Goal: Task Accomplishment & Management: Manage account settings

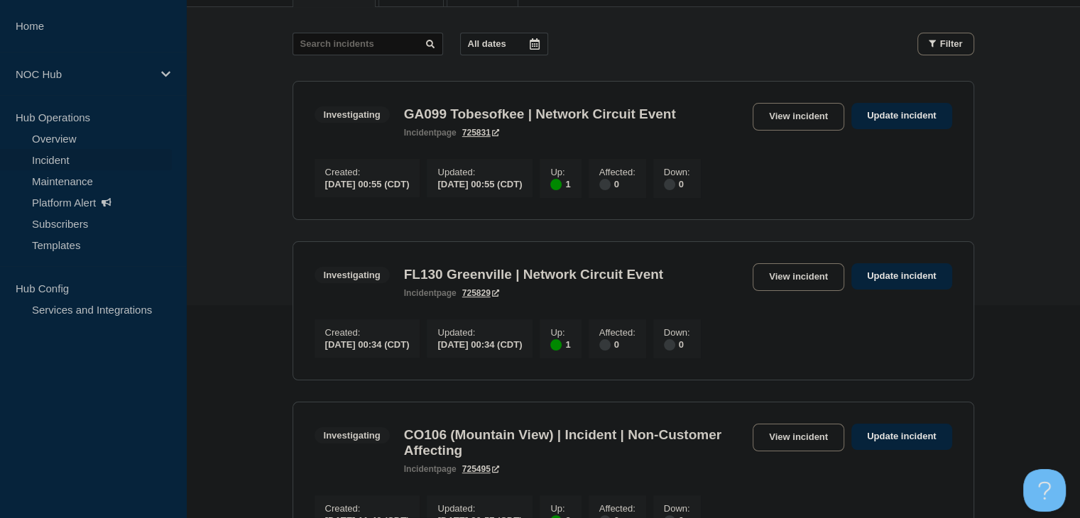
click at [60, 163] on link "Incident" at bounding box center [86, 159] width 172 height 21
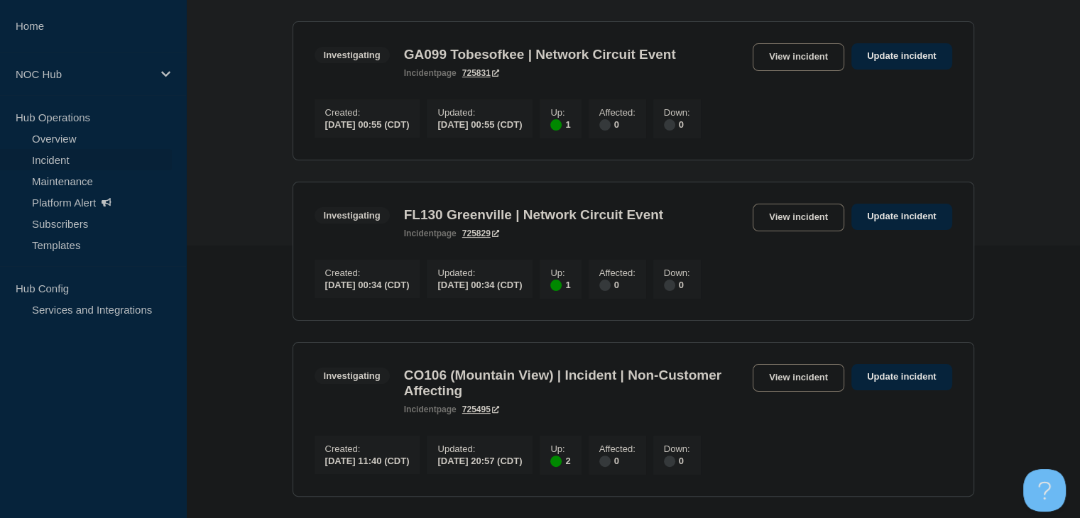
scroll to position [355, 0]
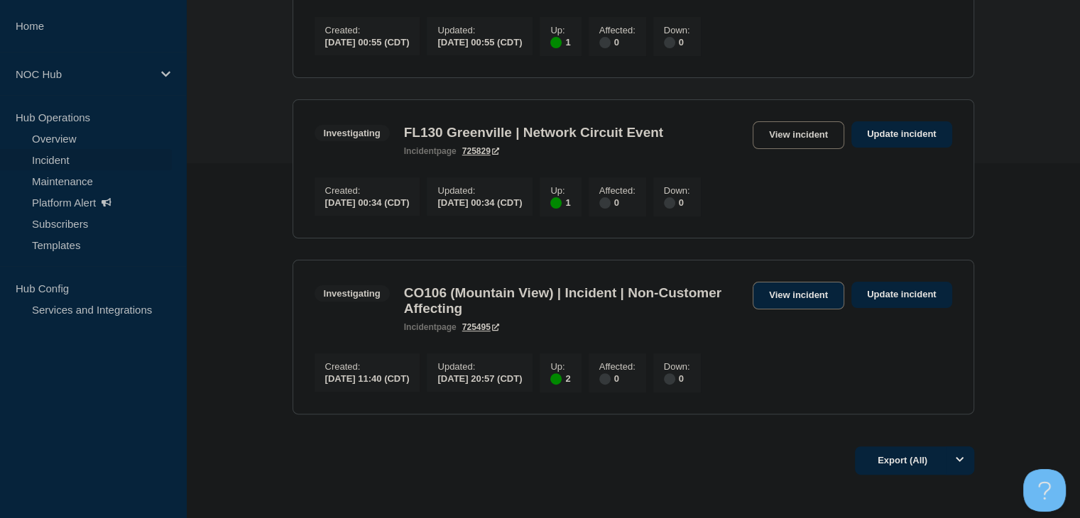
click at [773, 310] on link "View incident" at bounding box center [799, 296] width 92 height 28
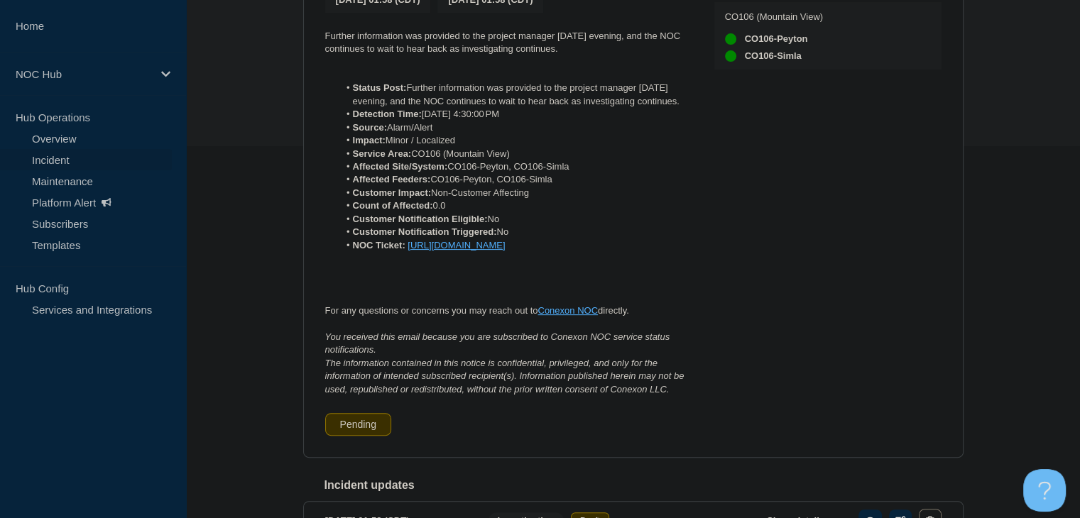
scroll to position [213, 0]
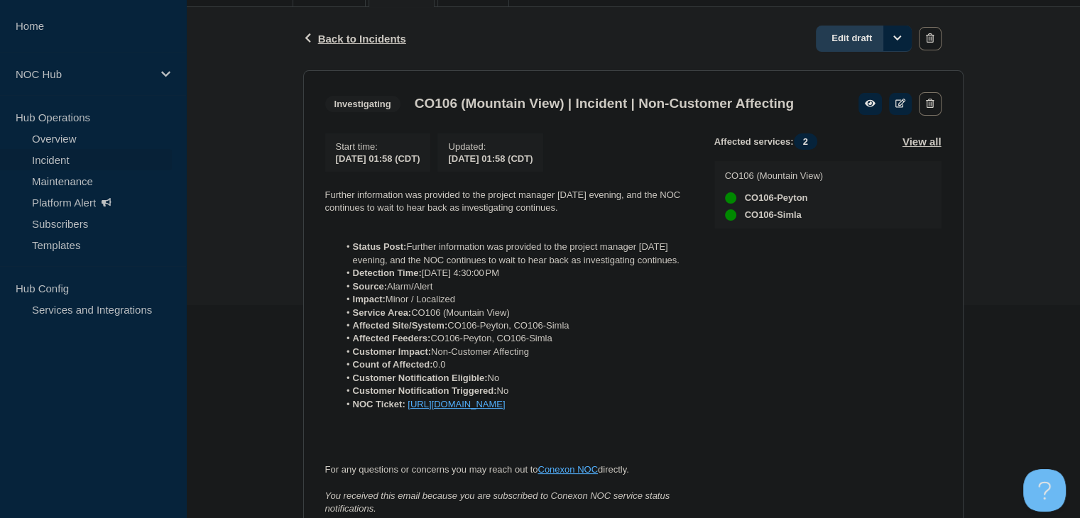
click at [849, 36] on link "Edit draft" at bounding box center [864, 39] width 96 height 26
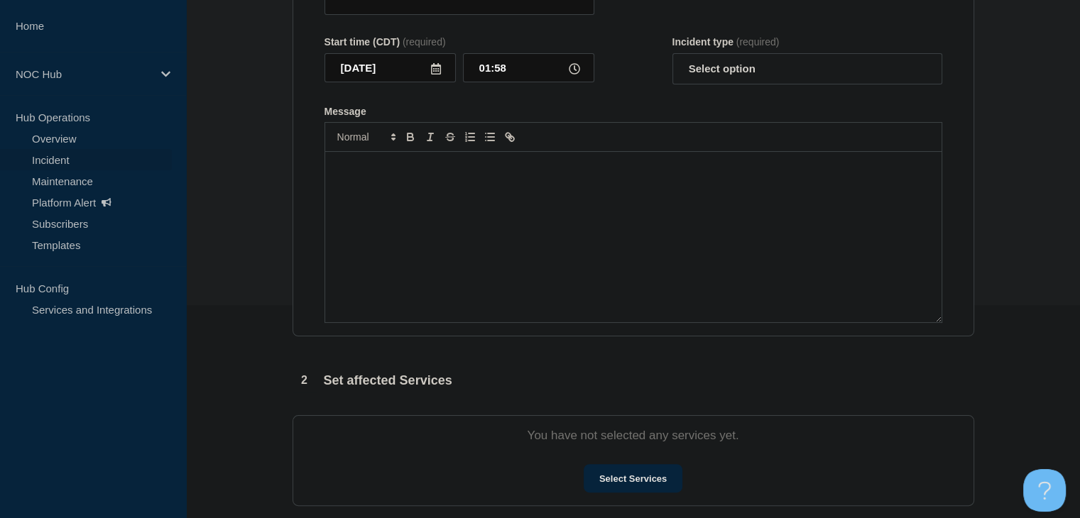
type input "CO106 (Mountain View) | Incident | Non-Customer Affecting"
select select "investigating"
radio input "false"
radio input "true"
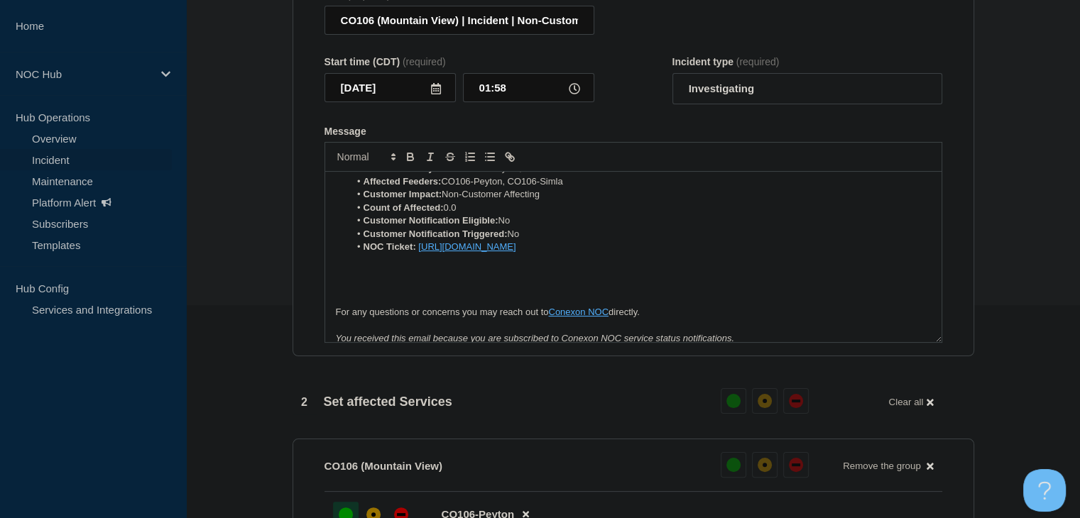
scroll to position [142, 0]
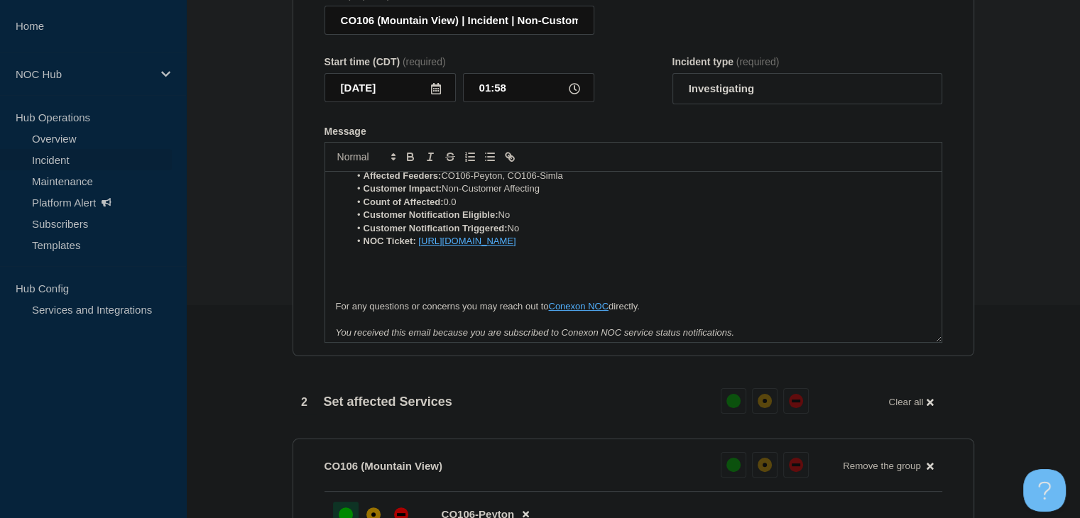
drag, startPoint x: 767, startPoint y: 261, endPoint x: 420, endPoint y: 268, distance: 346.6
click at [420, 248] on li "NOC Ticket: [URL][DOMAIN_NAME]" at bounding box center [640, 241] width 582 height 13
click at [408, 160] on icon "Toggle bold text" at bounding box center [411, 159] width 6 height 4
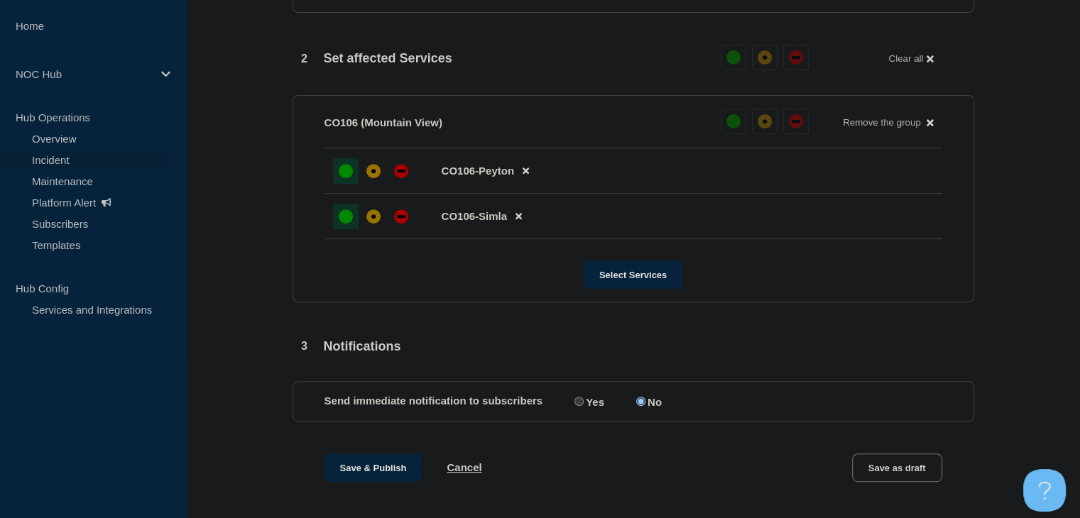
scroll to position [589, 0]
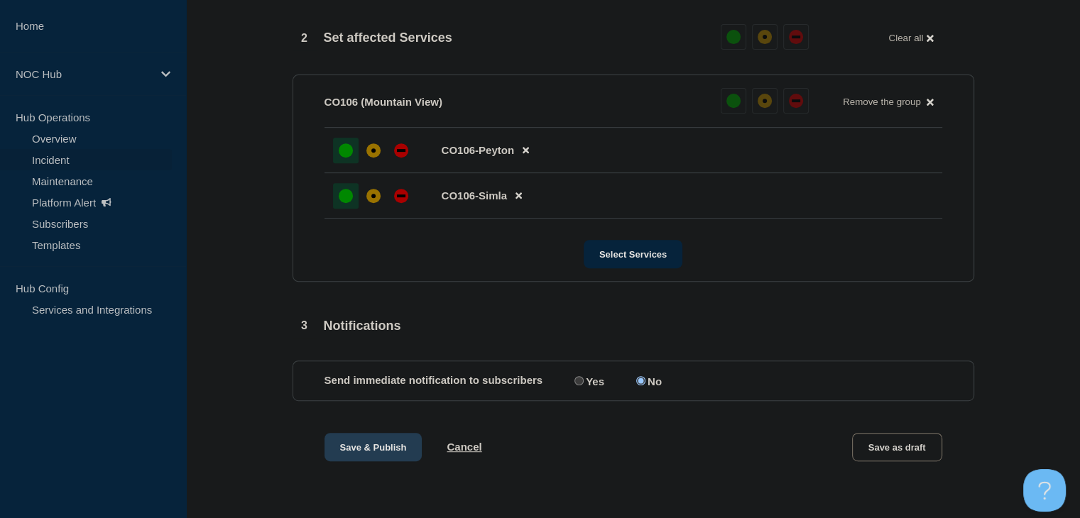
click at [386, 440] on button "Save & Publish" at bounding box center [374, 447] width 98 height 28
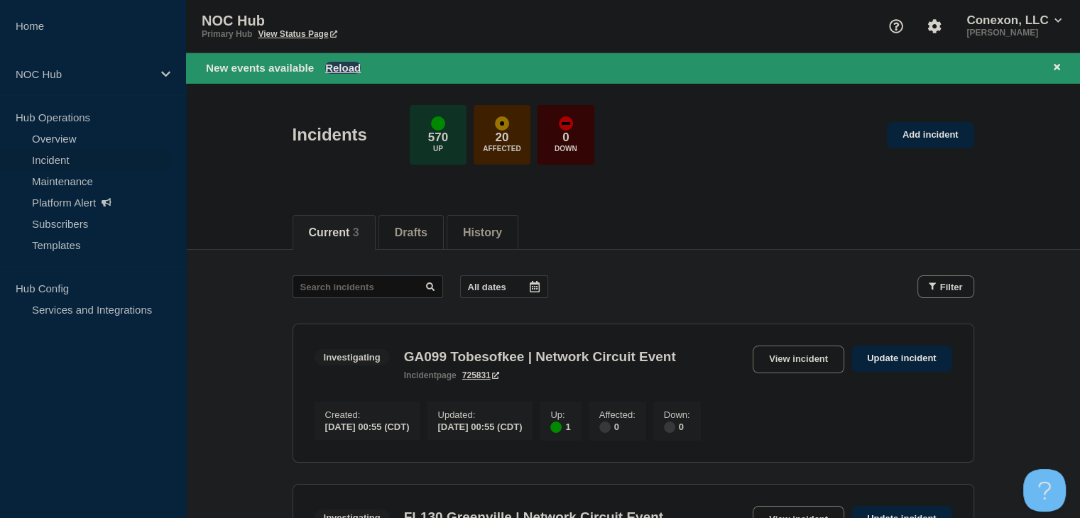
click at [347, 62] on button "Reload" at bounding box center [343, 68] width 36 height 12
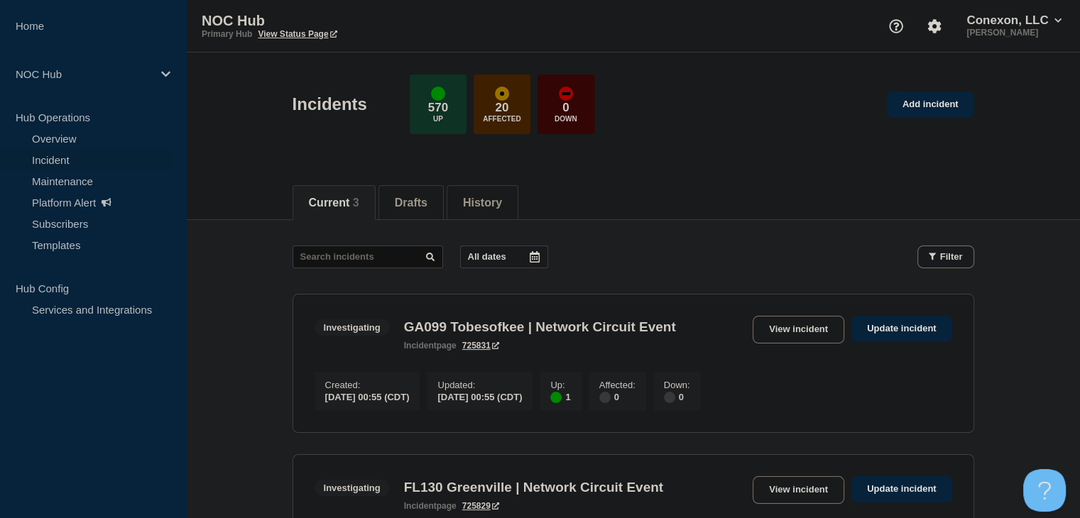
click at [831, 242] on main "All dates Filter Investigating 1 Up GA099 Tobesofkee | Network Circuit Event Cr…" at bounding box center [633, 505] width 894 height 571
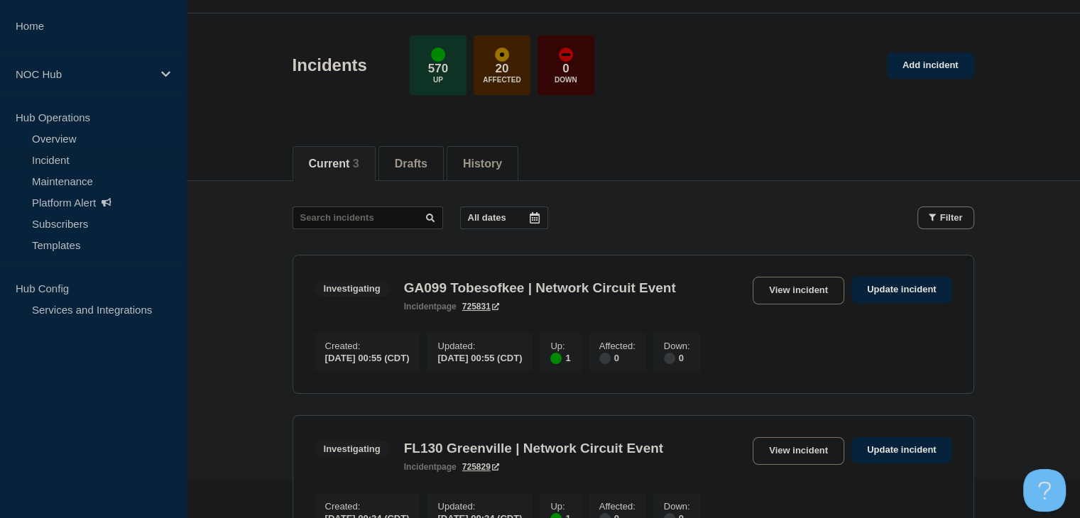
scroll to position [71, 0]
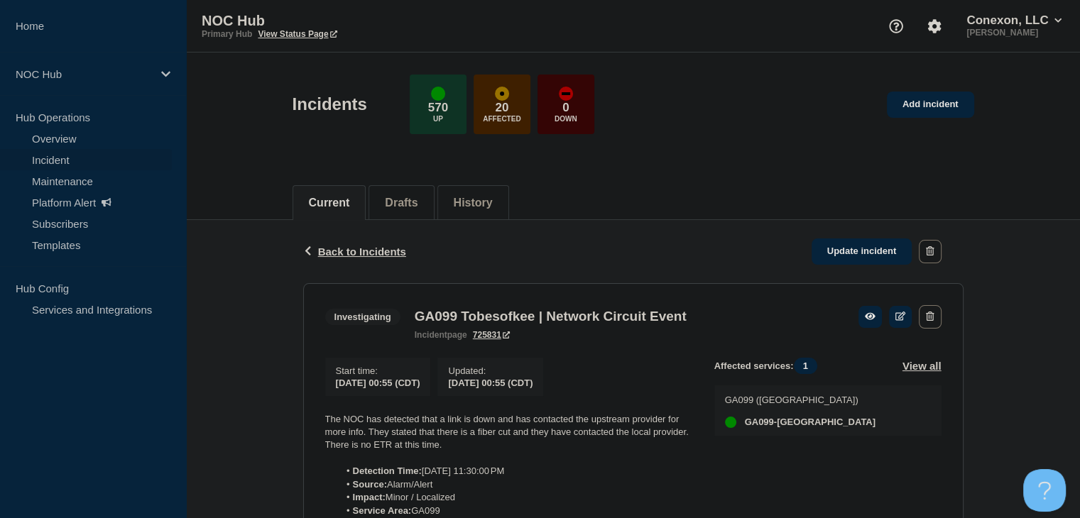
click at [63, 160] on link "Incident" at bounding box center [86, 159] width 172 height 21
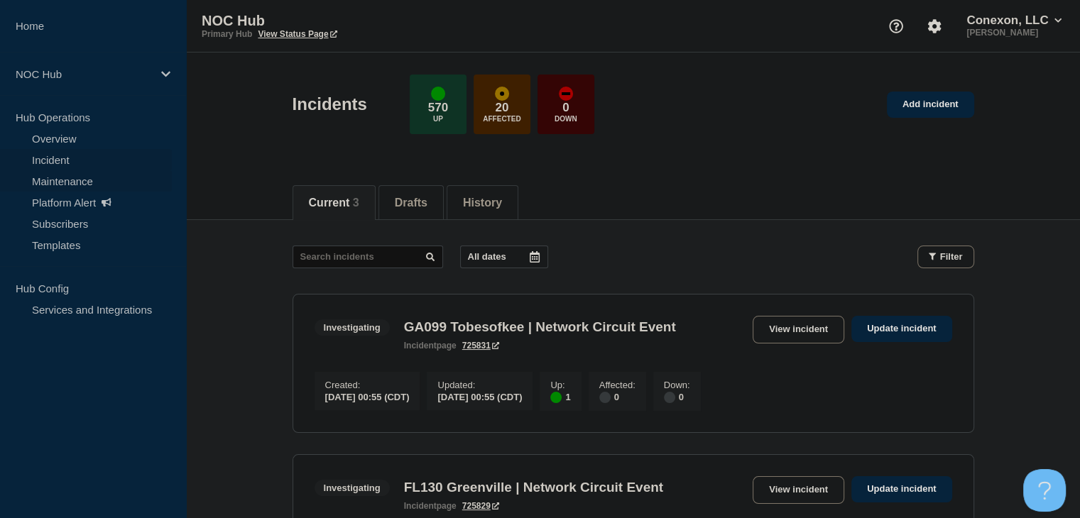
click at [71, 175] on link "Maintenance" at bounding box center [86, 180] width 172 height 21
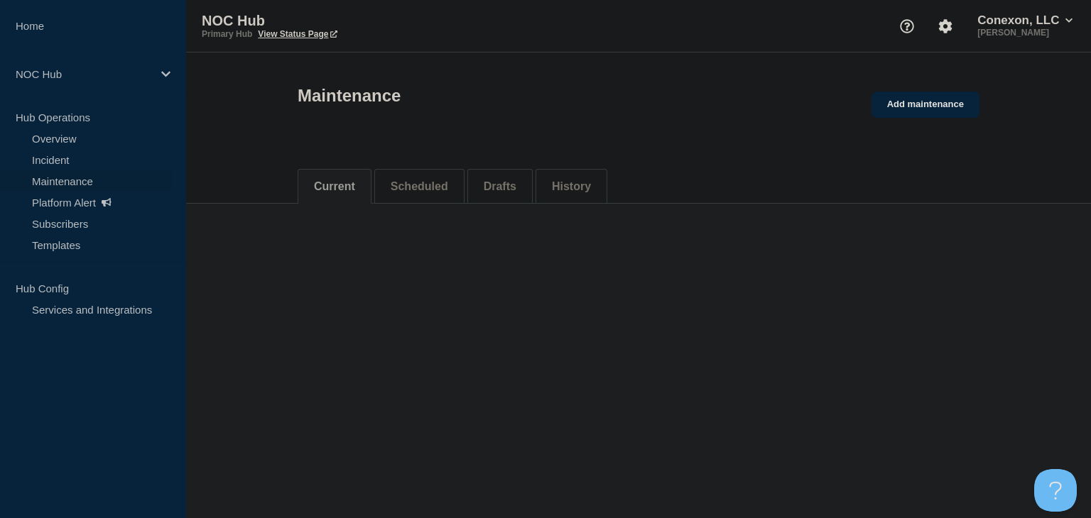
click at [445, 183] on li "Scheduled" at bounding box center [419, 186] width 90 height 35
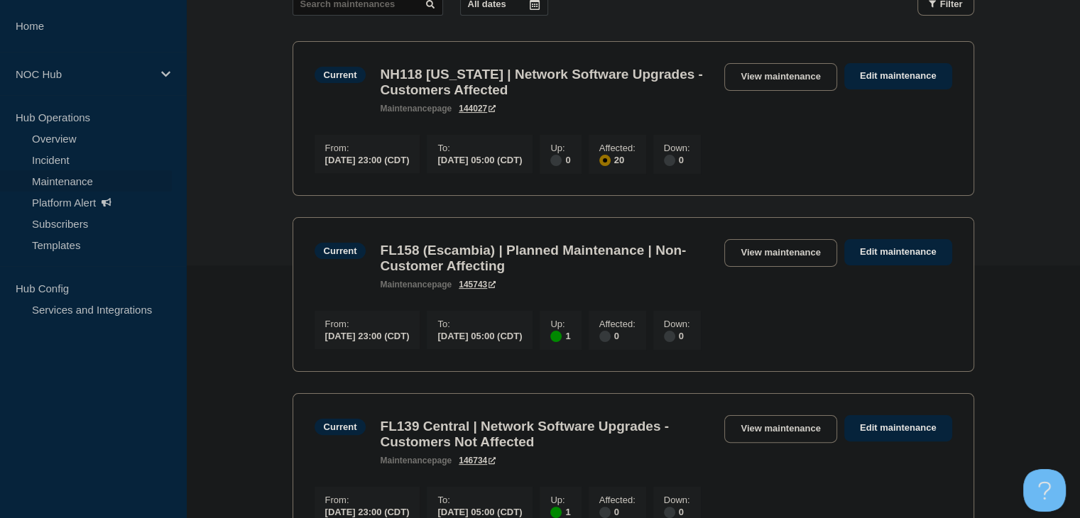
scroll to position [71, 0]
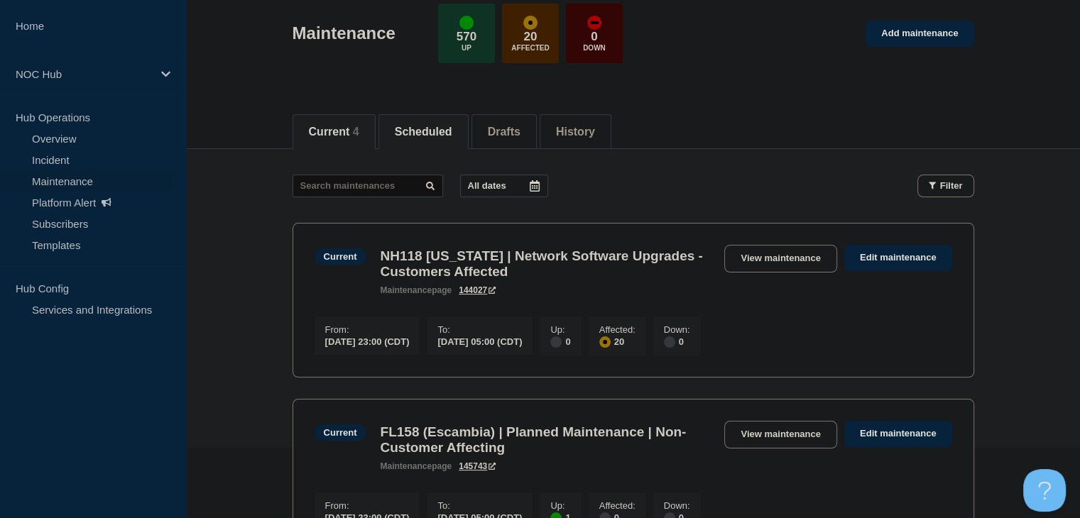
click at [427, 134] on button "Scheduled" at bounding box center [424, 132] width 58 height 13
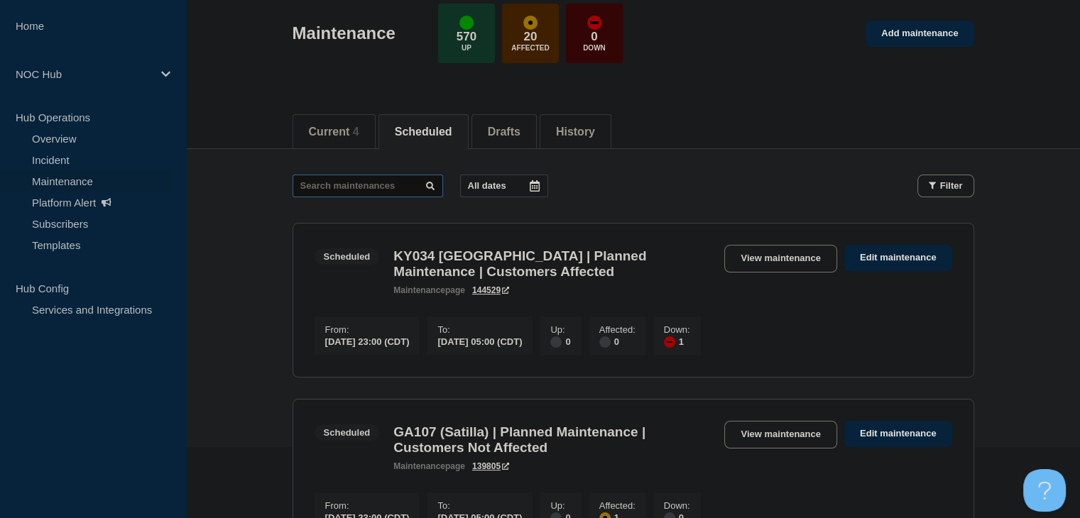
click at [359, 185] on input "text" at bounding box center [368, 186] width 151 height 23
type input "31614"
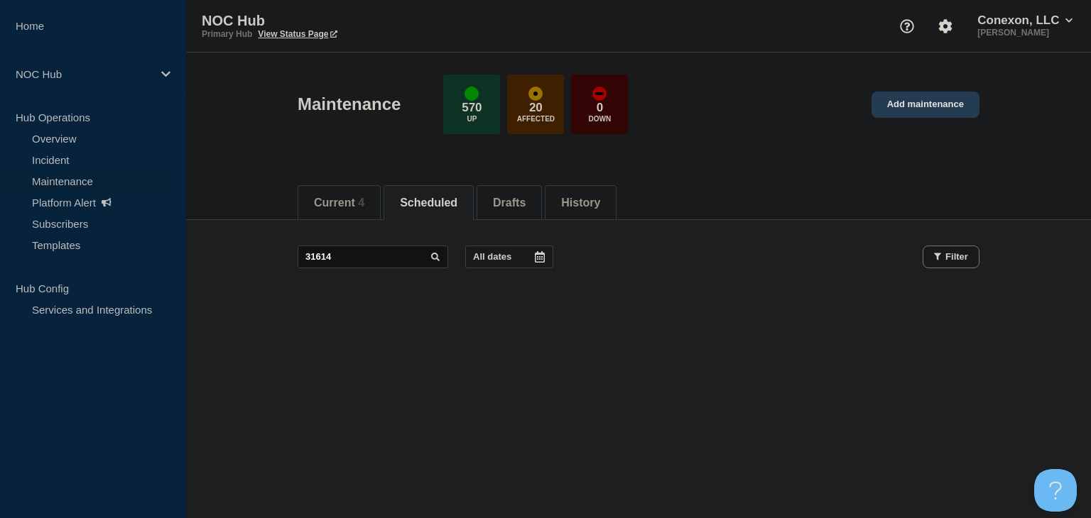
click at [930, 100] on link "Add maintenance" at bounding box center [925, 105] width 108 height 26
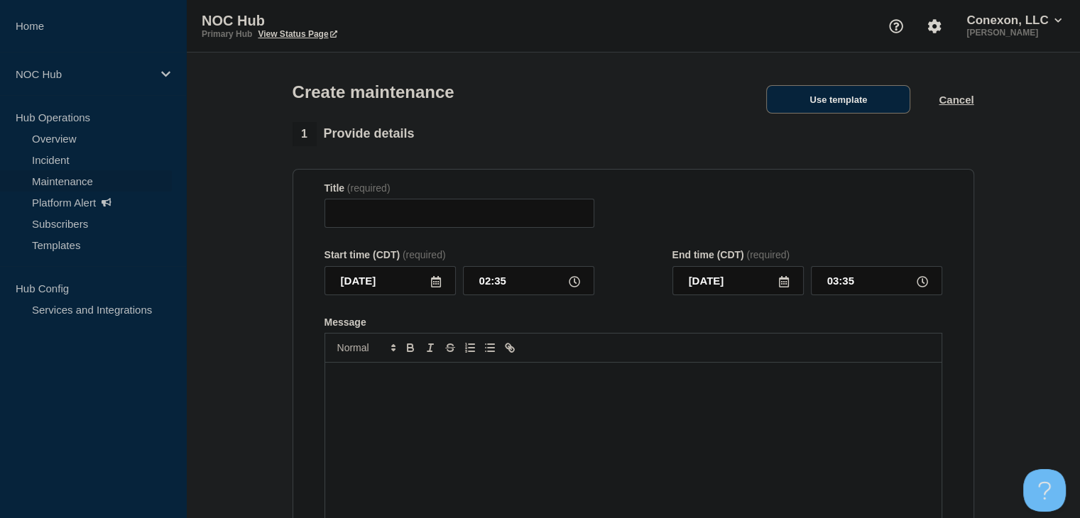
click at [814, 111] on button "Use template" at bounding box center [838, 99] width 144 height 28
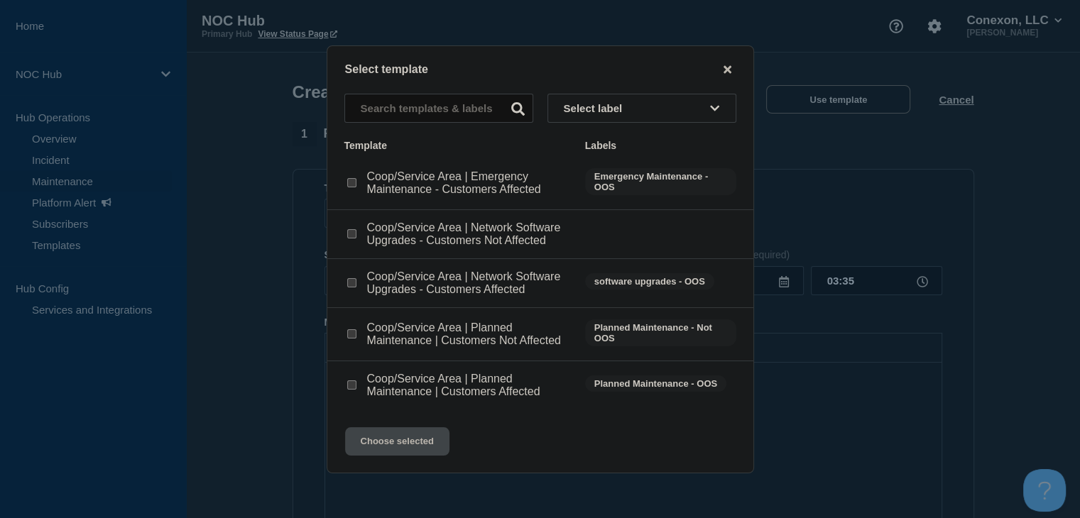
click at [349, 386] on input "Coop/Service Area | Planned Maintenance | Customers Affected checkbox" at bounding box center [351, 385] width 9 height 9
checkbox input "true"
click at [376, 452] on button "Choose selected" at bounding box center [397, 441] width 104 height 28
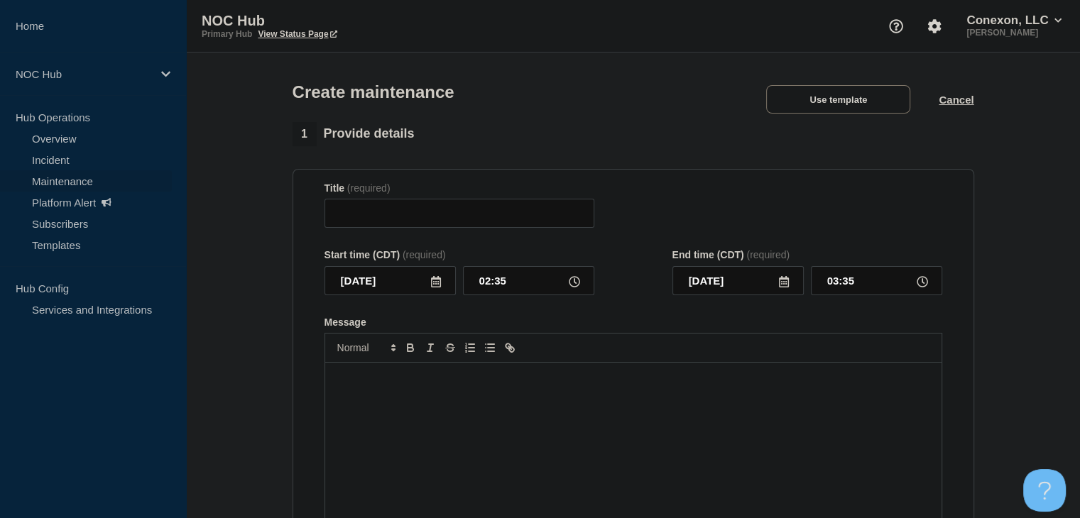
type input "Coop/Service Area | Planned Maintenance | Customers Affected"
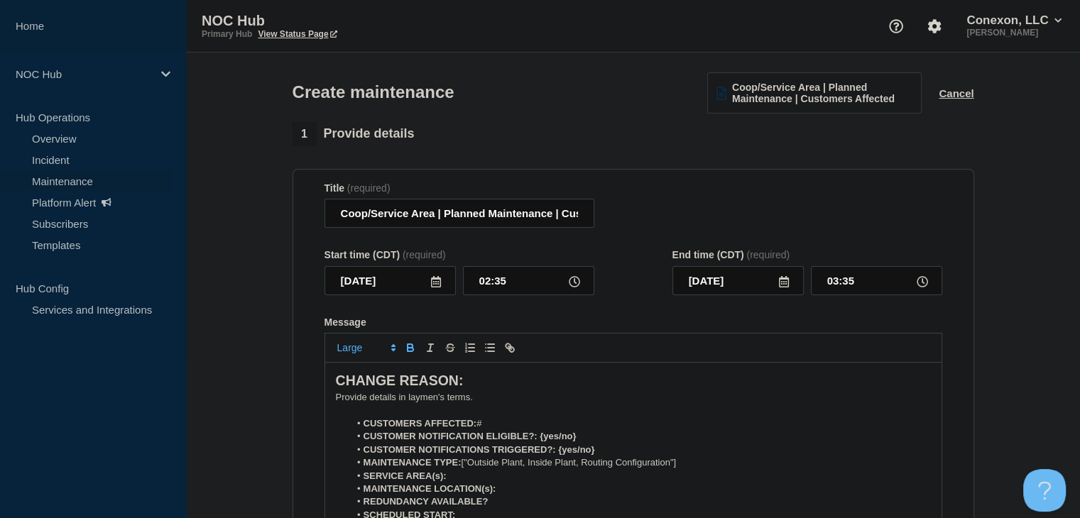
click at [60, 33] on link "Home" at bounding box center [93, 26] width 186 height 53
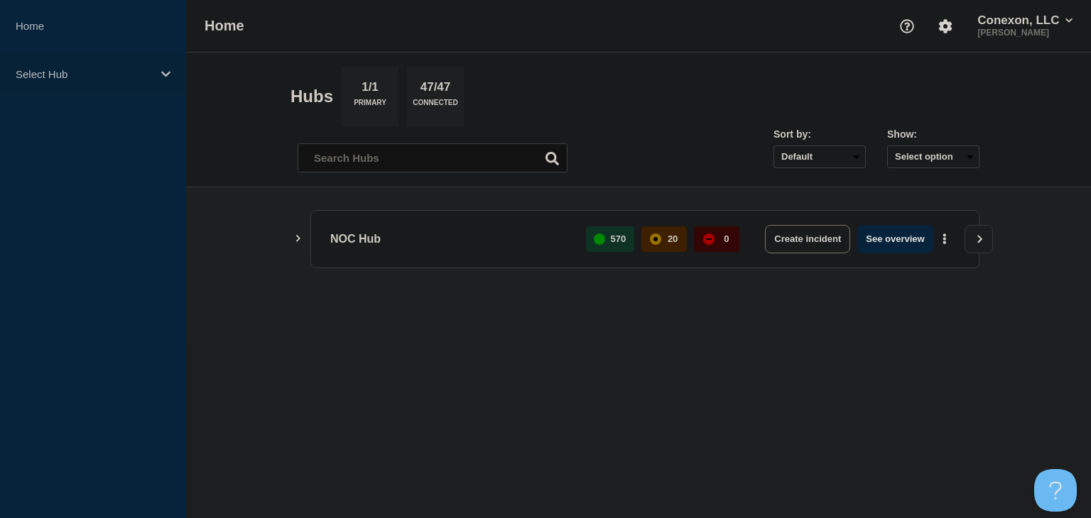
drag, startPoint x: 92, startPoint y: 75, endPoint x: 82, endPoint y: 88, distance: 16.3
click at [92, 75] on p "Select Hub" at bounding box center [84, 74] width 136 height 12
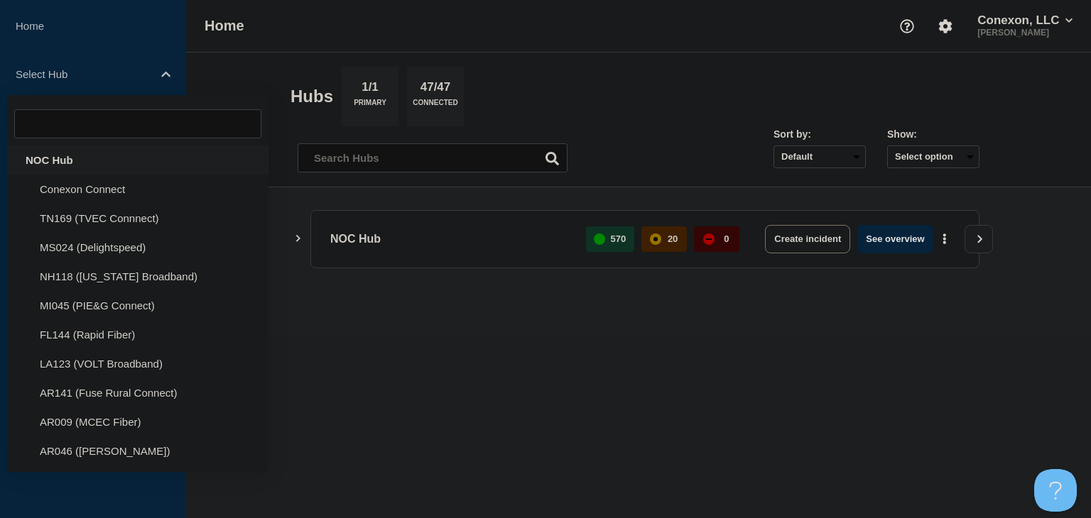
click at [68, 151] on div "NOC Hub" at bounding box center [137, 160] width 261 height 29
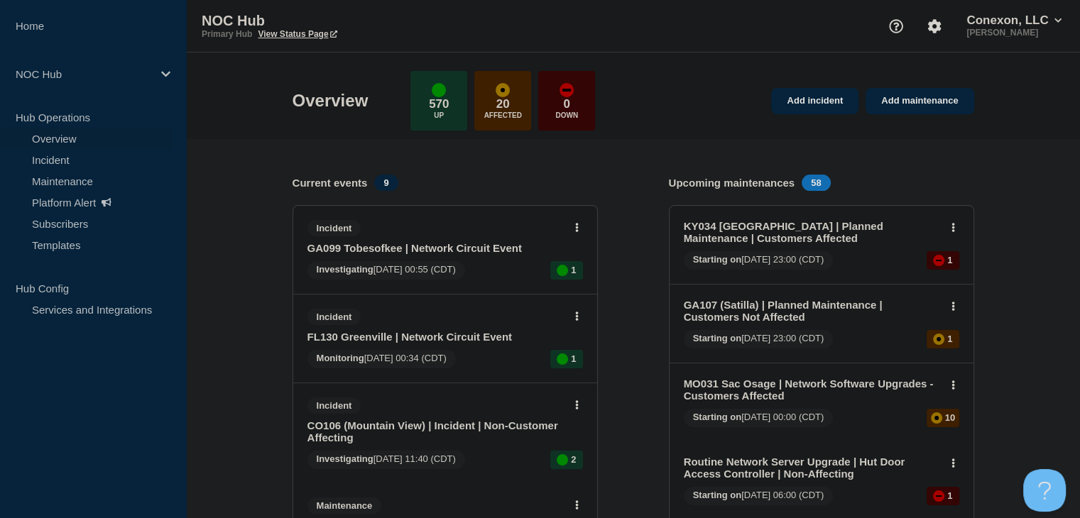
click at [457, 327] on div "Incident FL130 Greenville | Network Circuit Event" at bounding box center [438, 326] width 263 height 34
click at [458, 339] on link "FL130 Greenville | Network Circuit Event" at bounding box center [435, 337] width 256 height 12
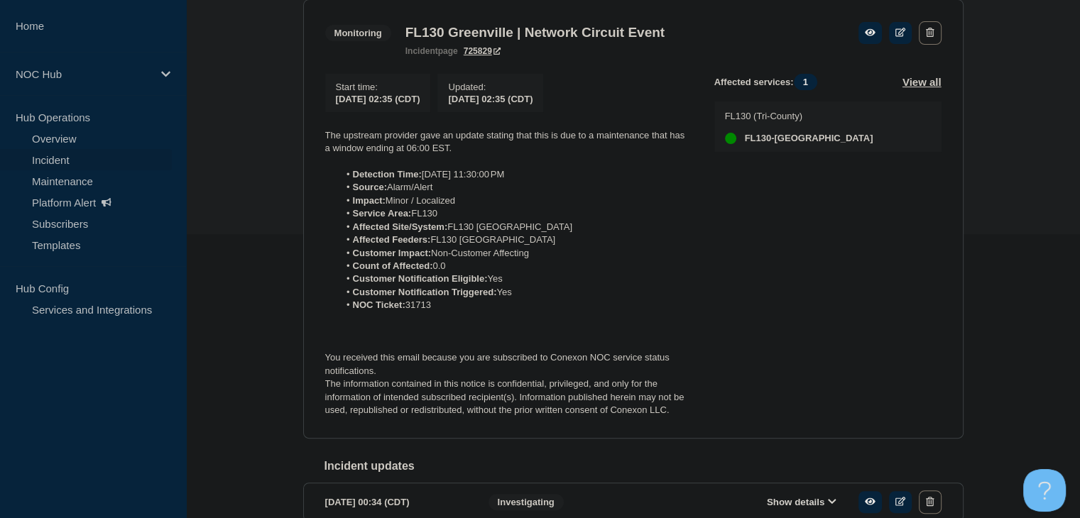
scroll to position [361, 0]
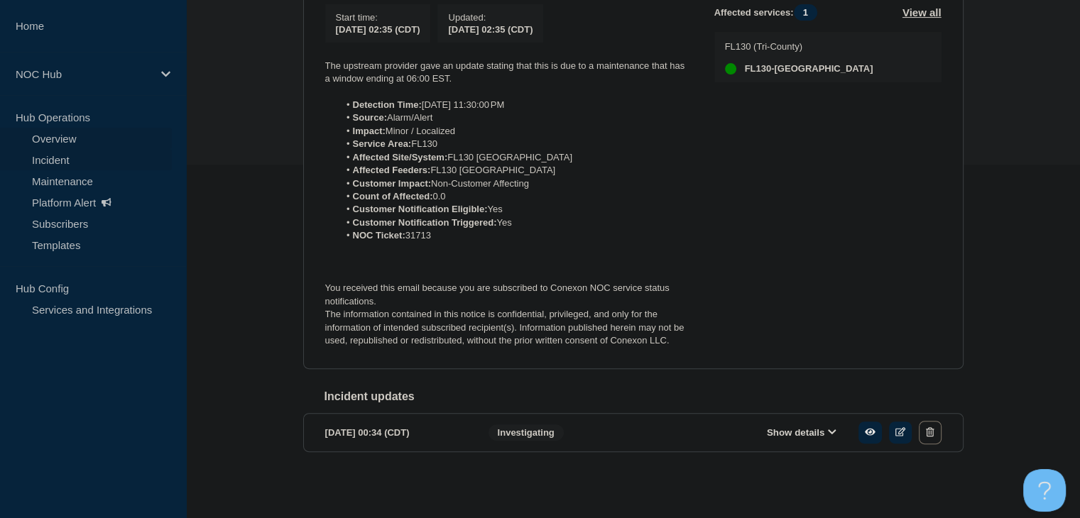
click at [110, 134] on link "Overview" at bounding box center [86, 138] width 172 height 21
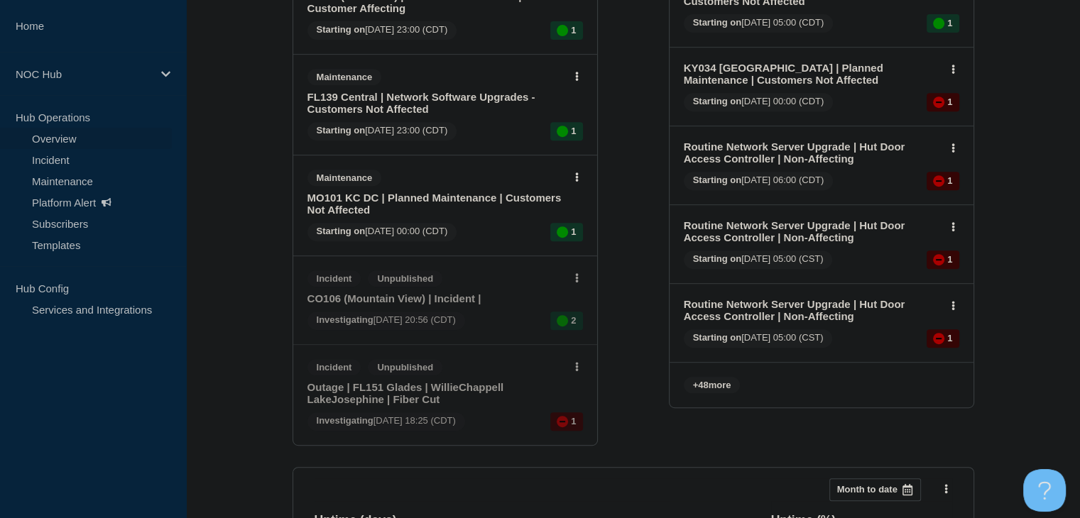
scroll to position [710, 0]
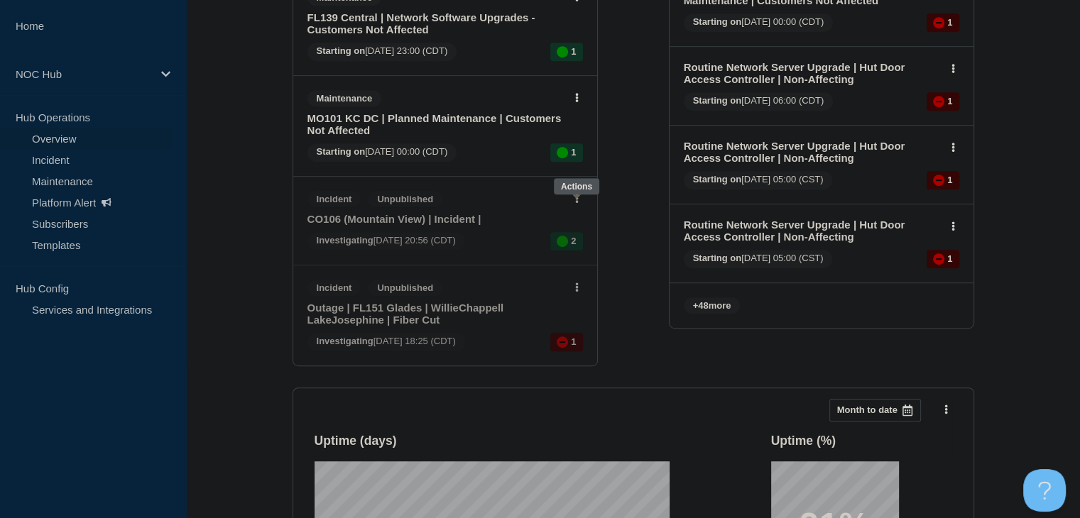
click at [572, 205] on button at bounding box center [577, 199] width 12 height 12
click at [583, 259] on link "Edit draft" at bounding box center [567, 256] width 40 height 11
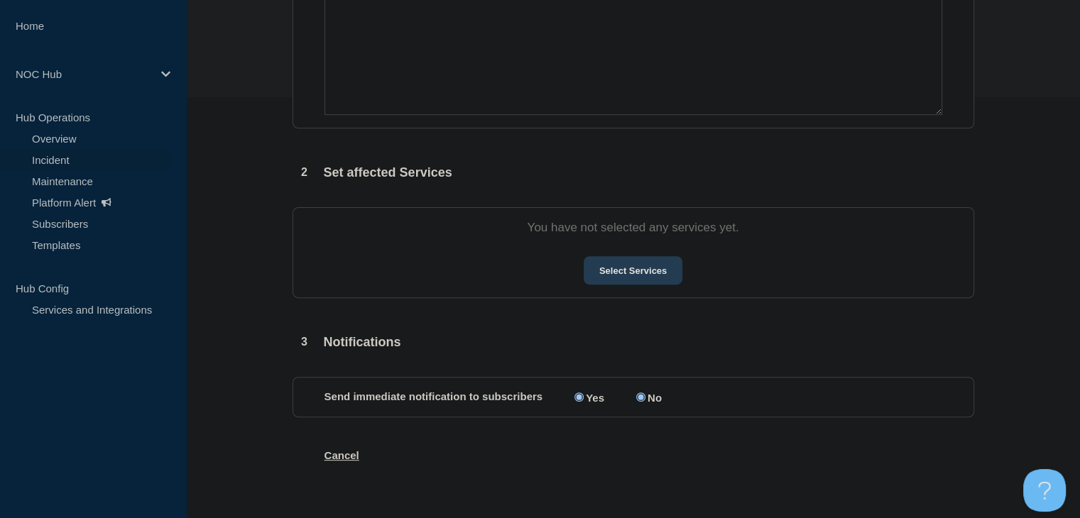
type input "CO106 (Mountain View) | Incident |"
type input "2025-09-29"
type input "20:56"
select select "investigating"
radio input "false"
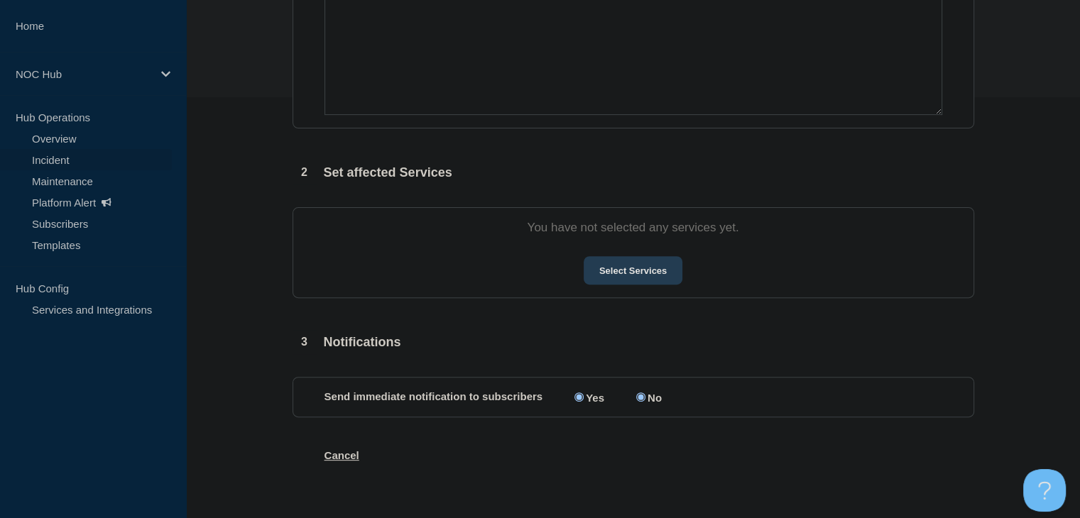
radio input "true"
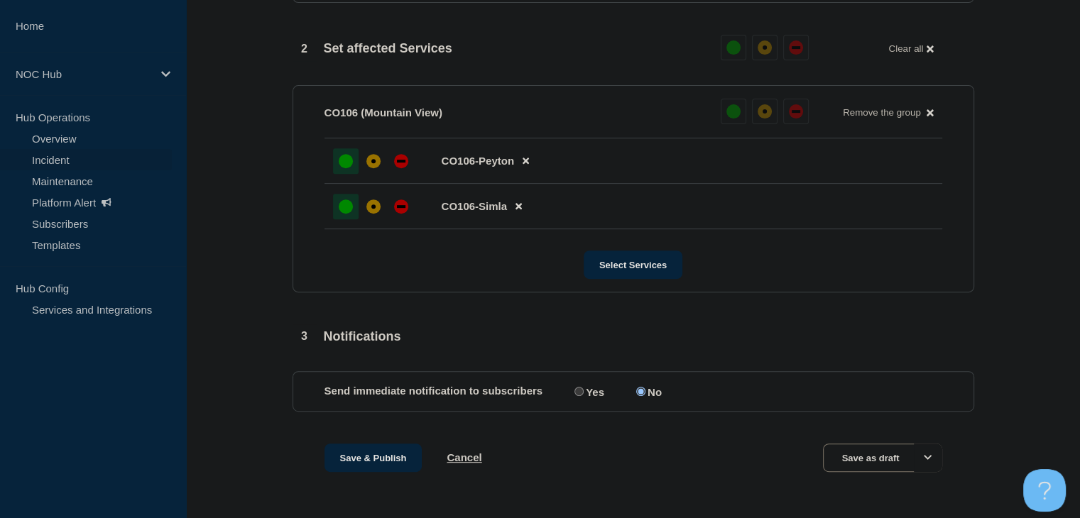
scroll to position [589, 0]
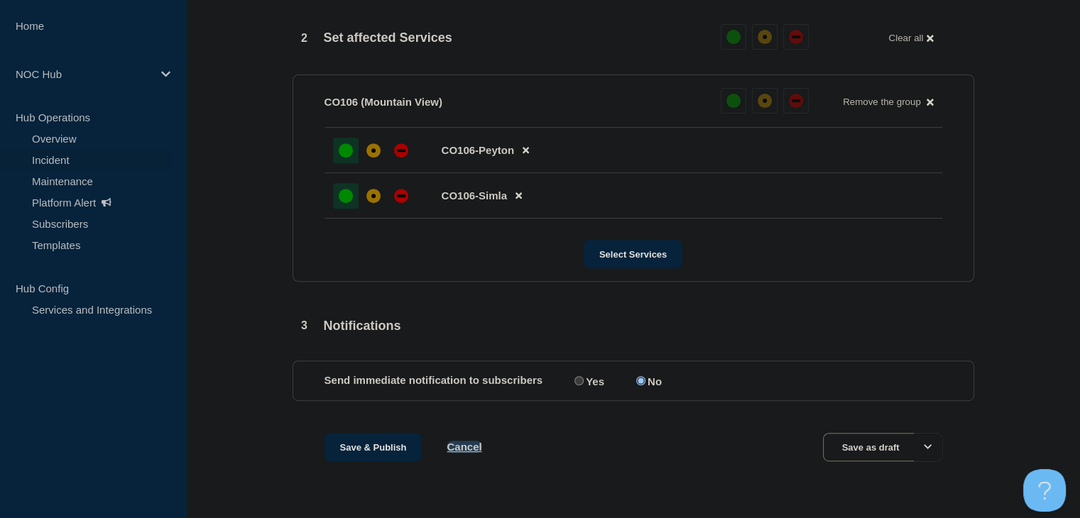
click at [460, 444] on button "Cancel" at bounding box center [464, 447] width 35 height 12
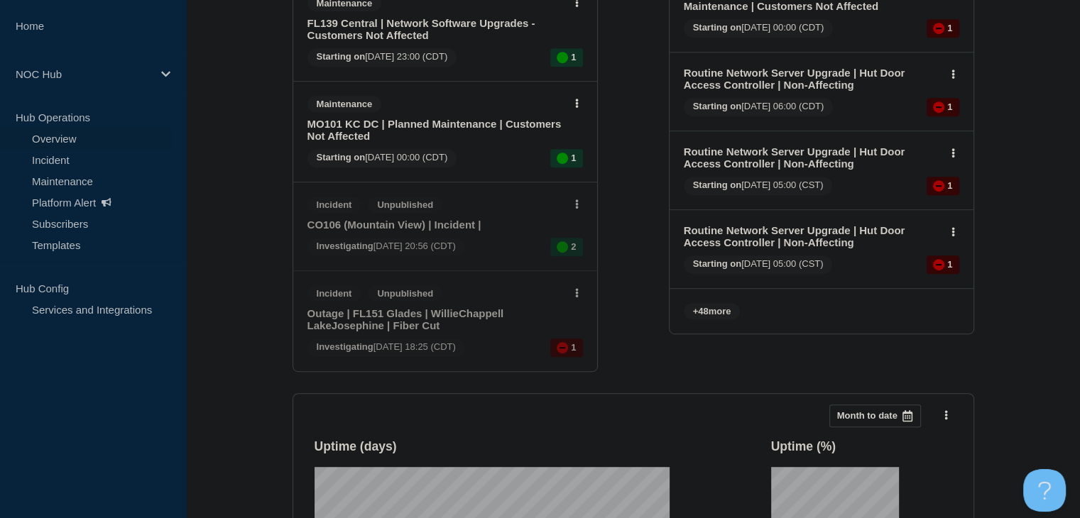
scroll to position [710, 0]
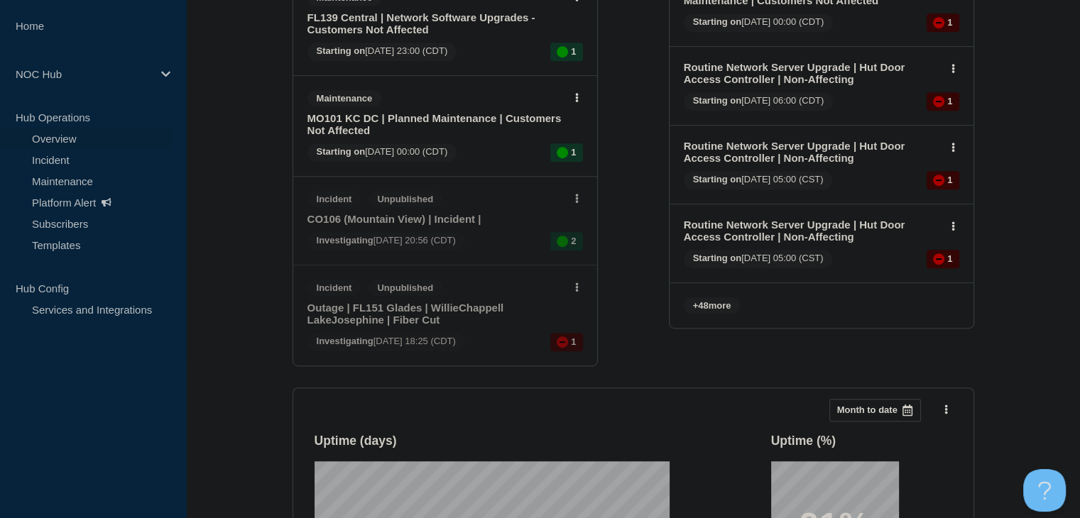
click at [575, 291] on icon at bounding box center [577, 287] width 4 height 9
click at [578, 347] on link "Edit draft" at bounding box center [567, 345] width 40 height 11
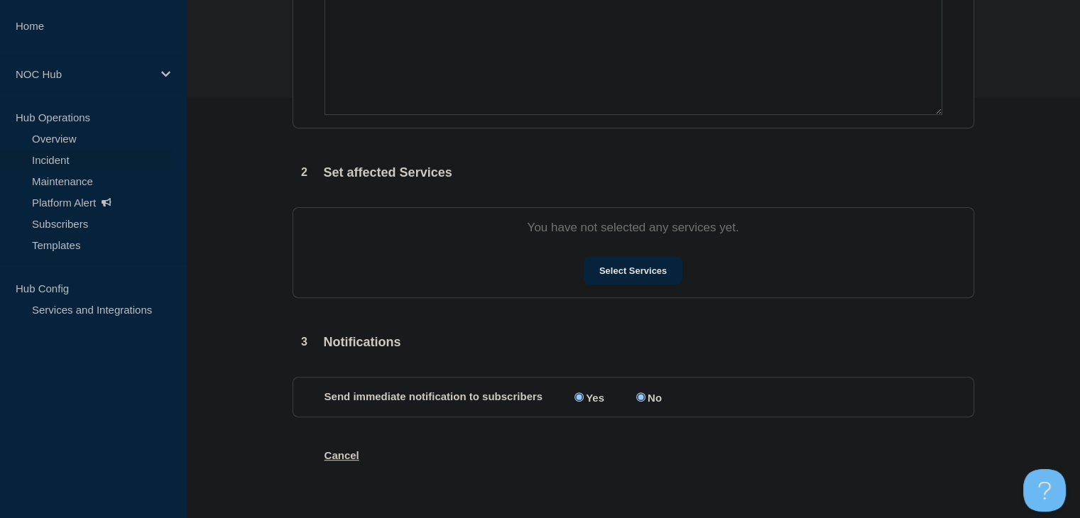
type input "Outage | FL151 Glades | WillieChappell LakeJosephine | Fiber Cut"
type input "2025-09-29"
type input "18:25"
select select "investigating"
radio input "false"
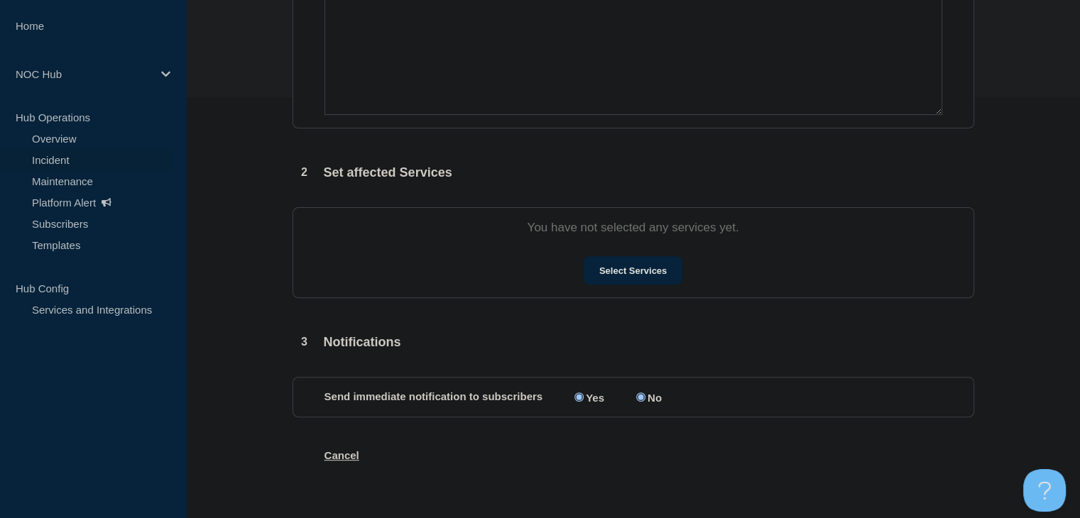
radio input "true"
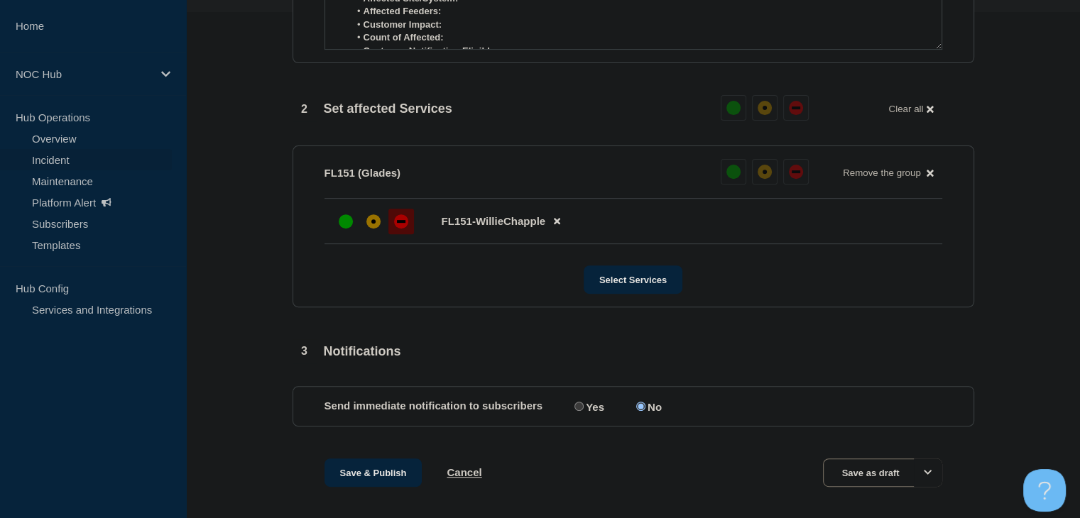
scroll to position [543, 0]
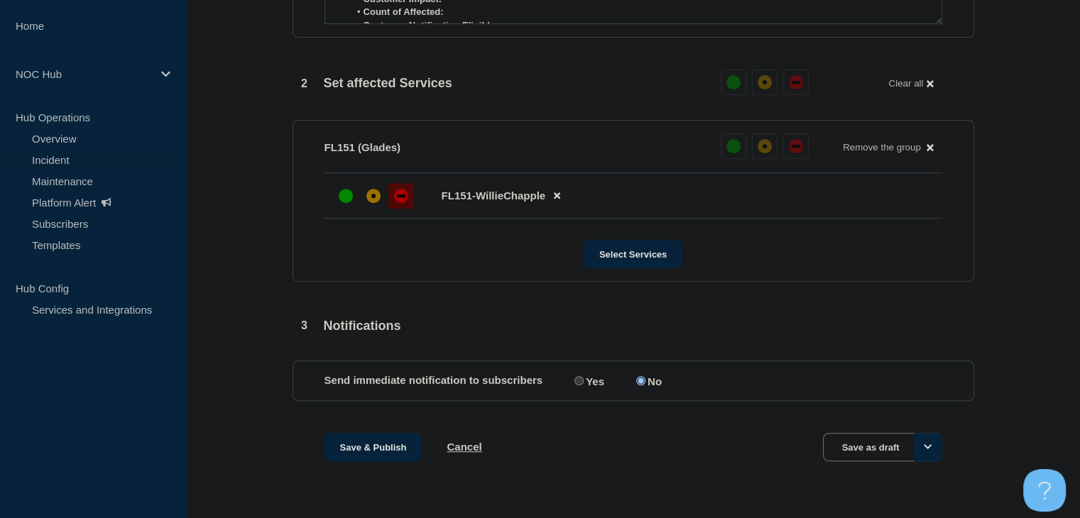
click at [929, 449] on icon "Options" at bounding box center [928, 446] width 9 height 9
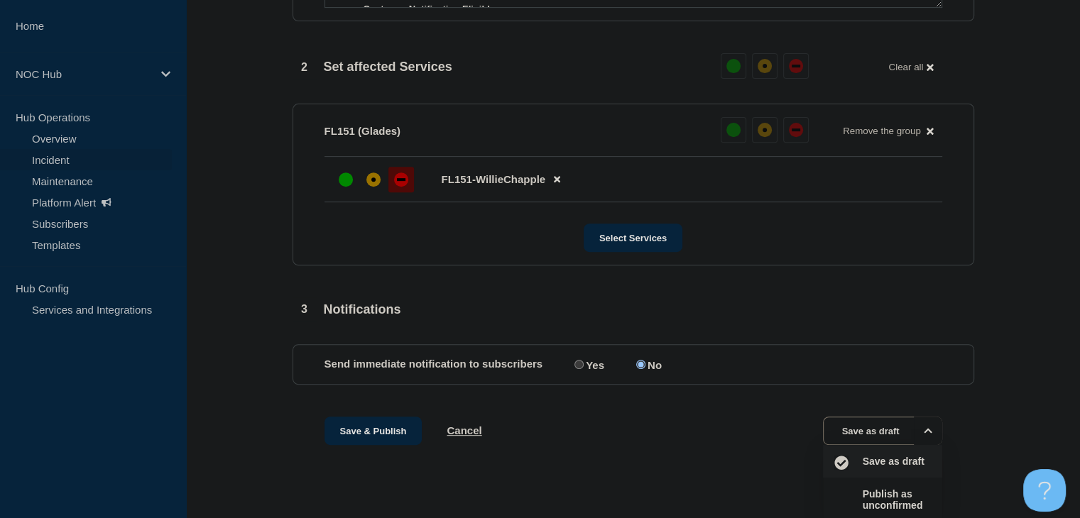
scroll to position [565, 0]
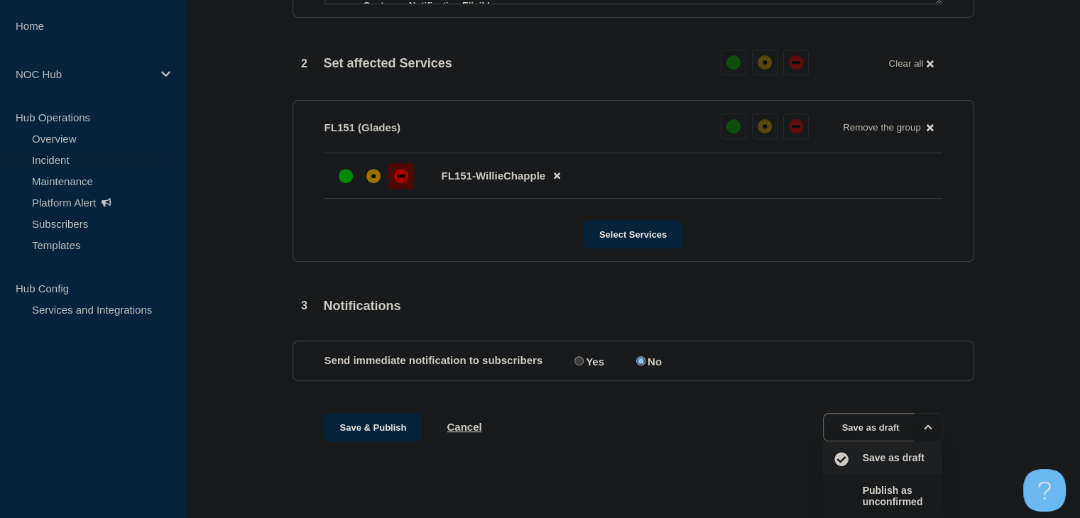
click at [957, 467] on div "Save & Publish Cancel Save as draft Save as draft Publish as unconfirmed" at bounding box center [634, 445] width 682 height 64
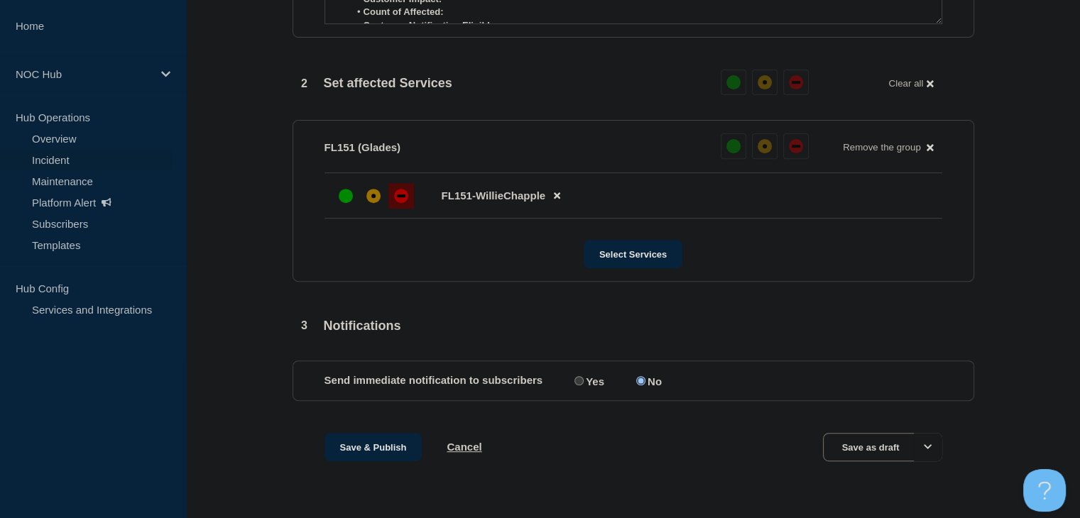
scroll to position [543, 0]
click at [469, 444] on button "Cancel" at bounding box center [464, 447] width 35 height 12
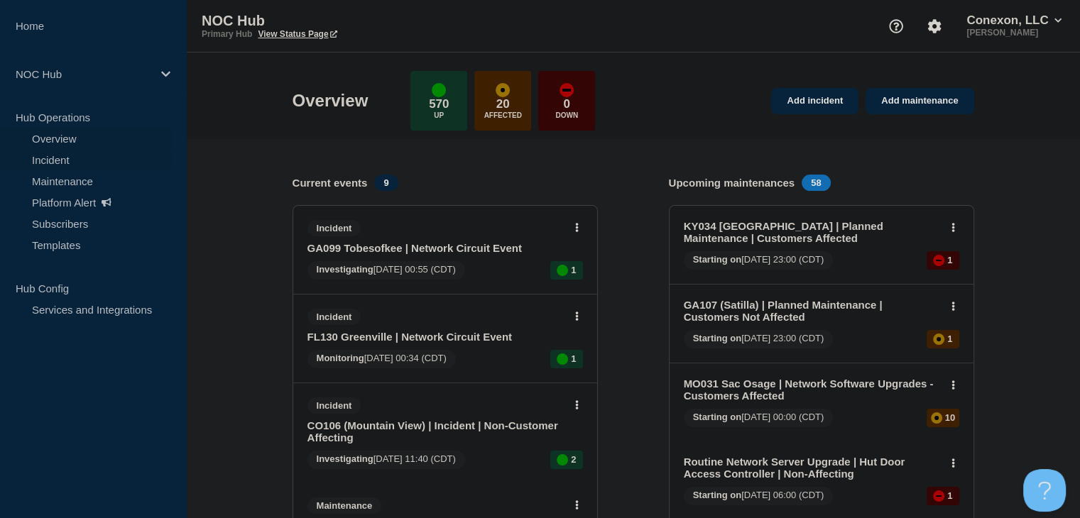
click at [43, 160] on link "Incident" at bounding box center [86, 159] width 172 height 21
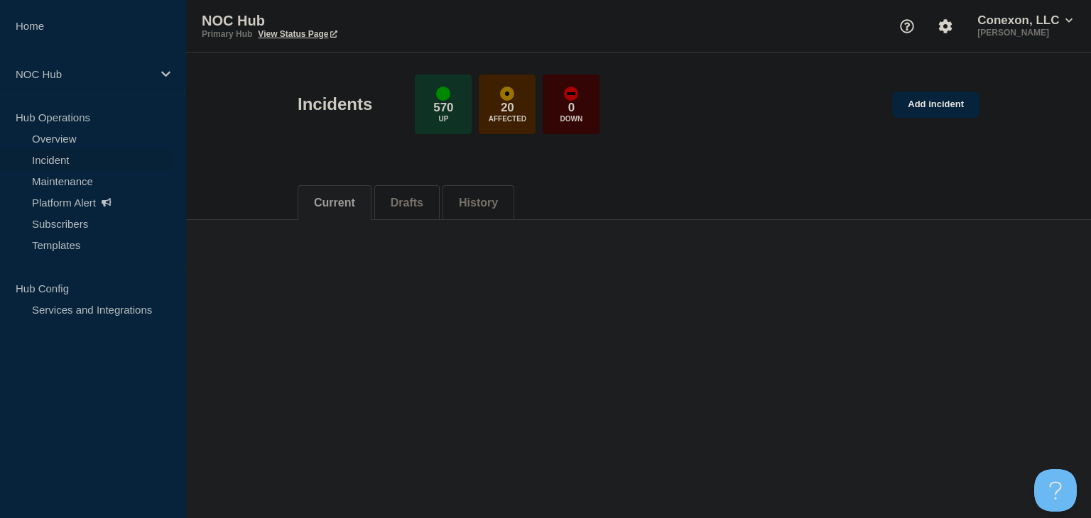
click at [402, 202] on button "Drafts" at bounding box center [407, 203] width 33 height 13
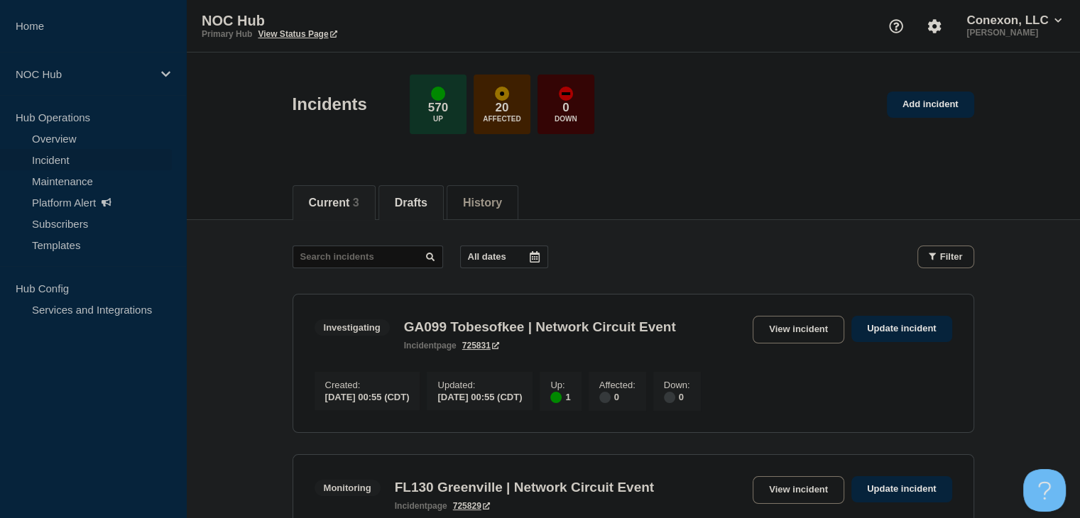
click at [420, 202] on button "Drafts" at bounding box center [411, 203] width 33 height 13
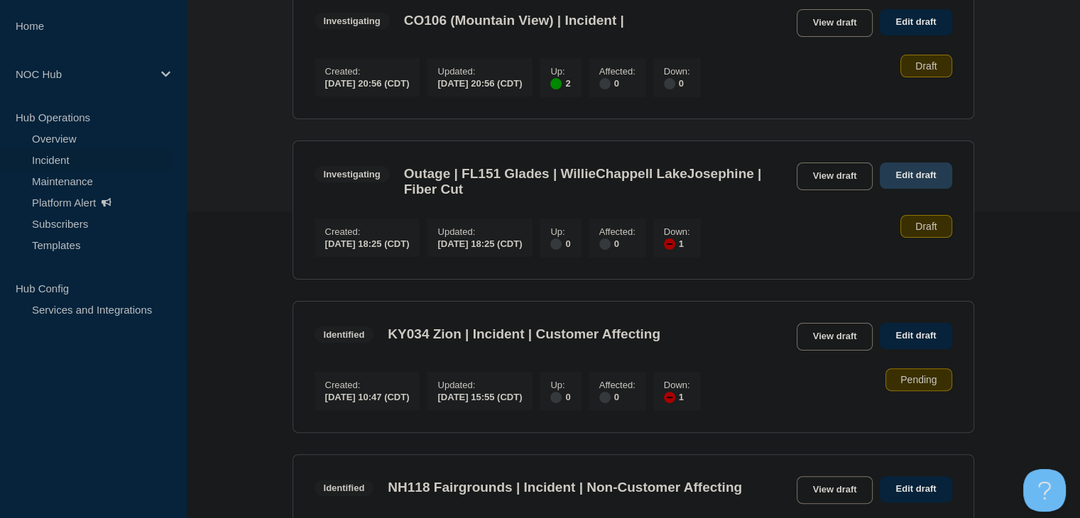
scroll to position [497, 0]
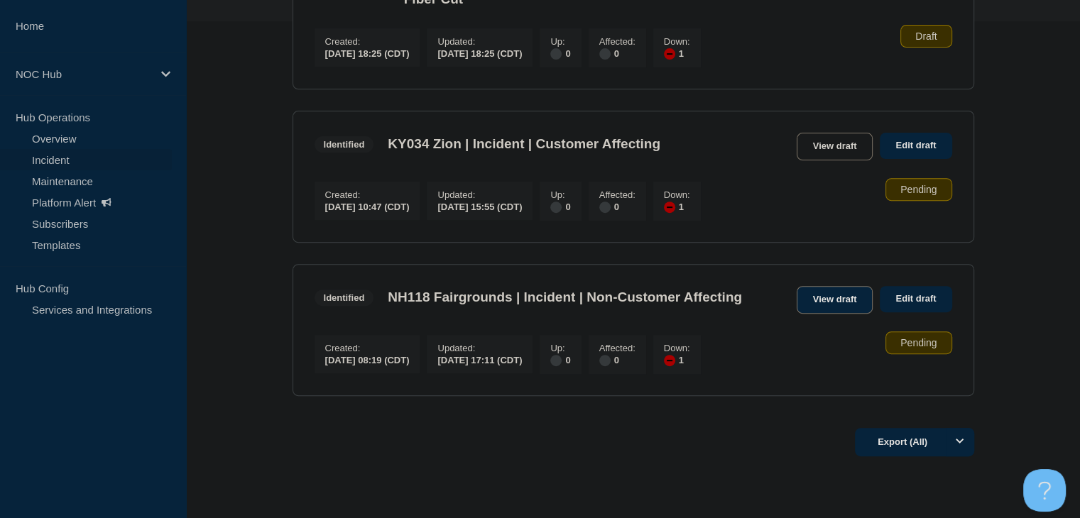
click at [844, 313] on link "View draft" at bounding box center [835, 300] width 77 height 28
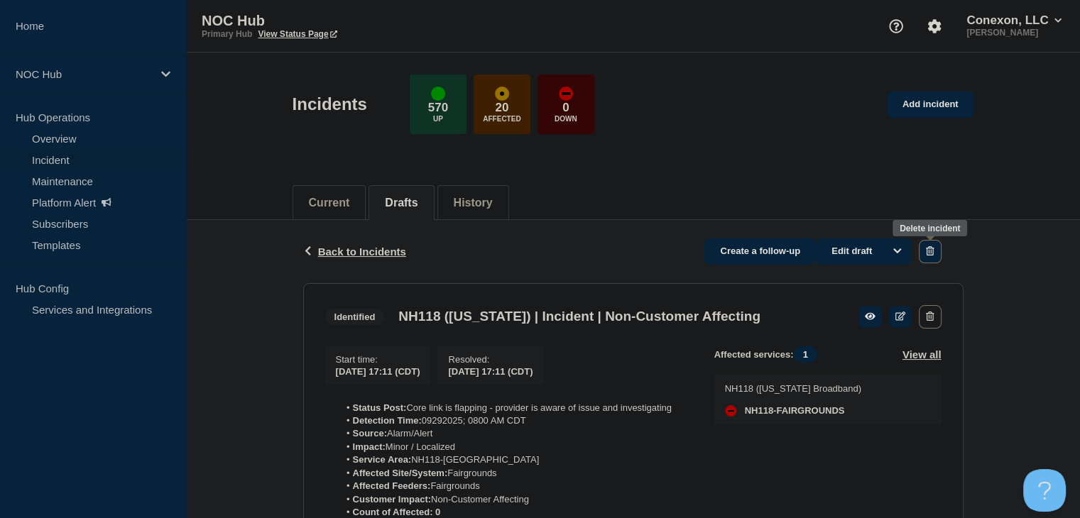
click at [932, 252] on icon "button" at bounding box center [930, 250] width 8 height 9
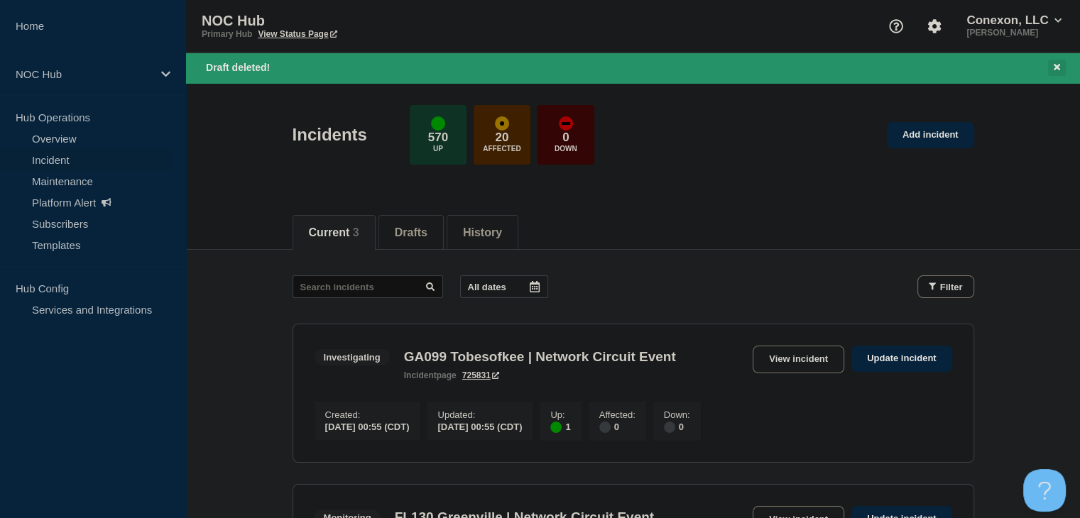
click at [1057, 63] on icon "Close banner" at bounding box center [1057, 66] width 6 height 9
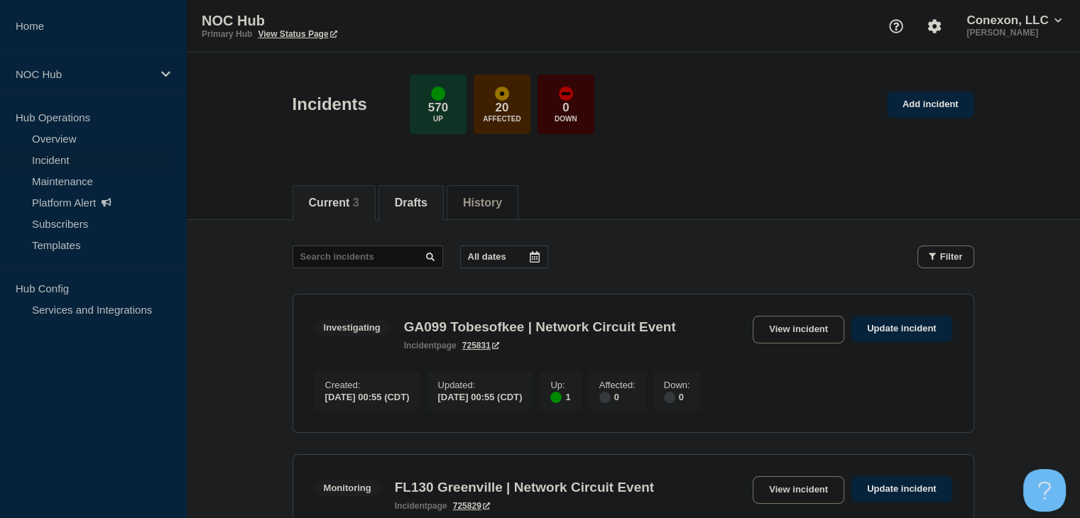
click at [416, 200] on button "Drafts" at bounding box center [411, 203] width 33 height 13
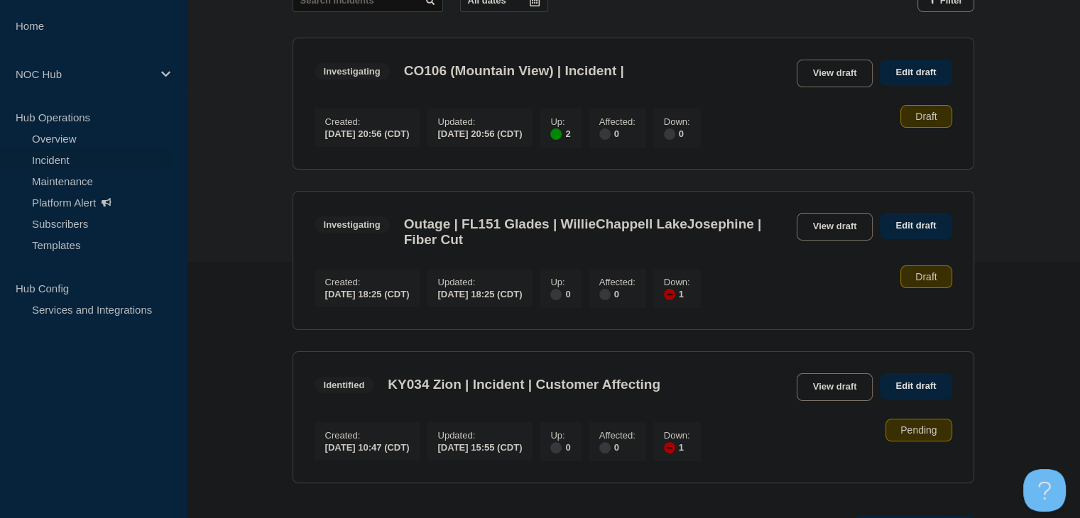
scroll to position [420, 0]
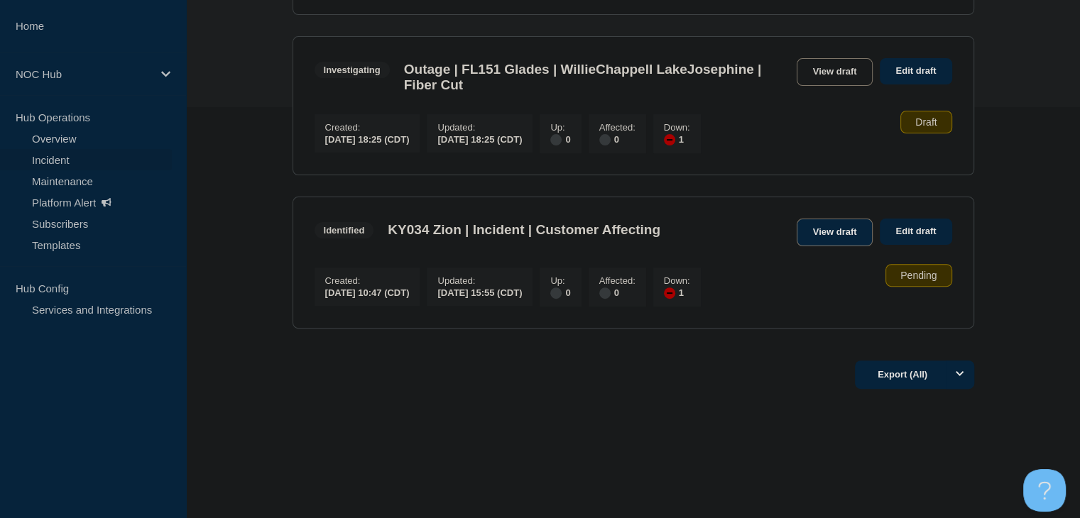
click at [862, 237] on link "View draft" at bounding box center [835, 233] width 77 height 28
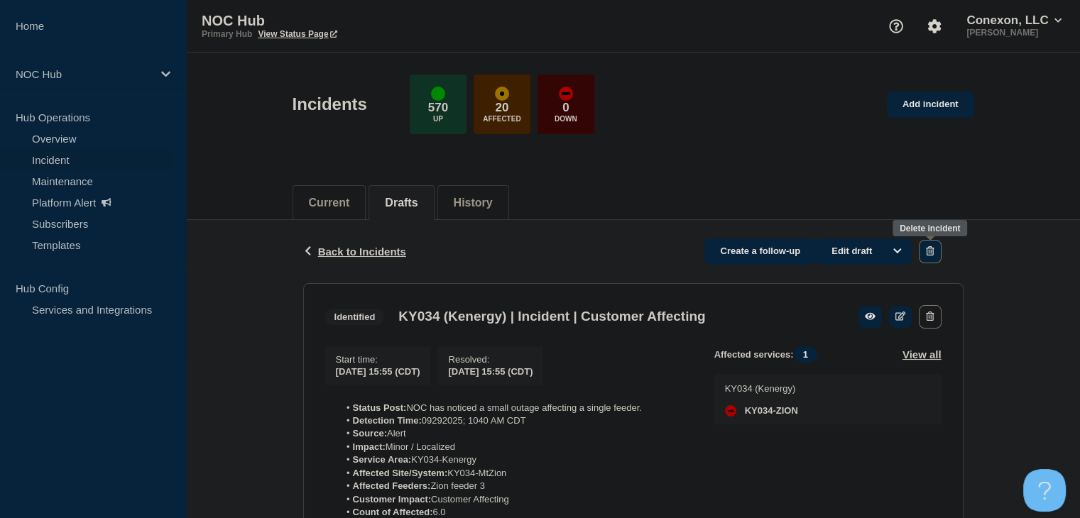
click at [930, 248] on icon "button" at bounding box center [930, 250] width 8 height 9
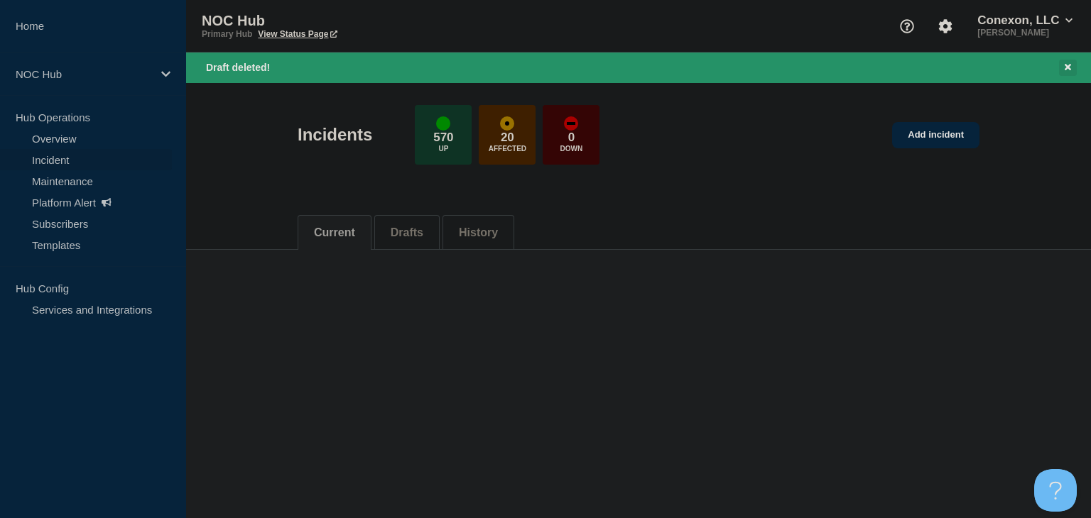
click at [1070, 67] on icon "Close banner" at bounding box center [1067, 66] width 6 height 9
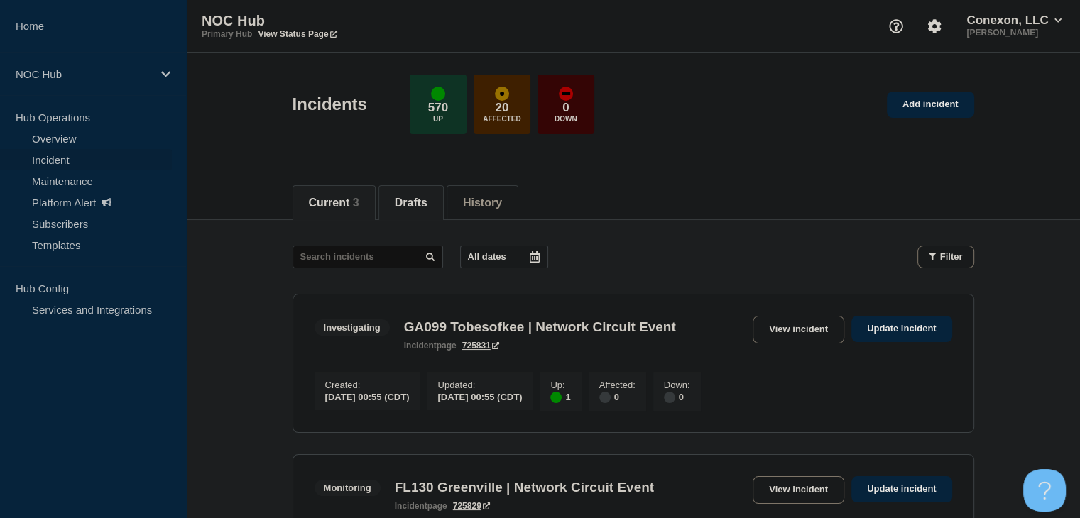
click at [409, 202] on button "Drafts" at bounding box center [411, 203] width 33 height 13
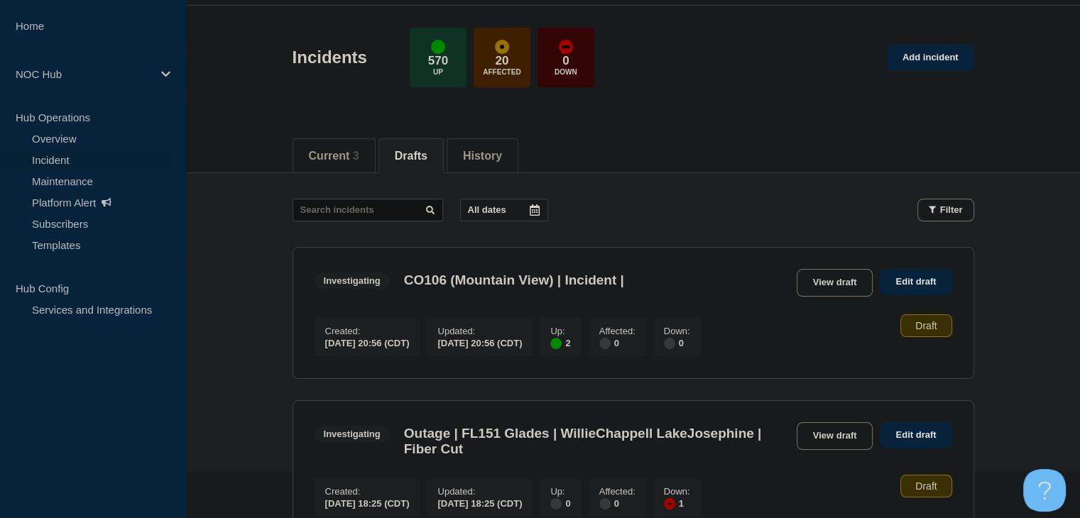
scroll to position [71, 0]
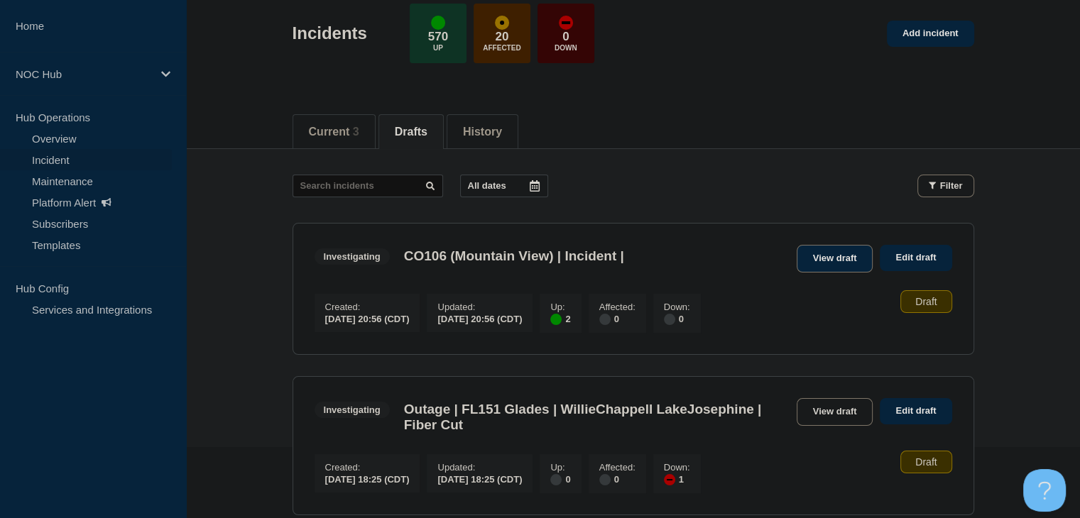
click at [827, 251] on link "View draft" at bounding box center [835, 259] width 77 height 28
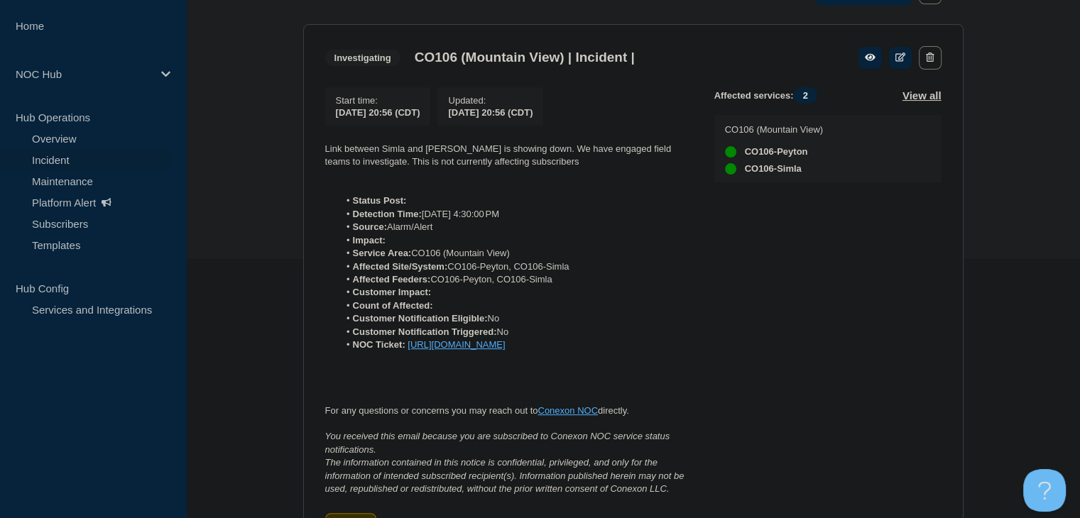
scroll to position [2, 0]
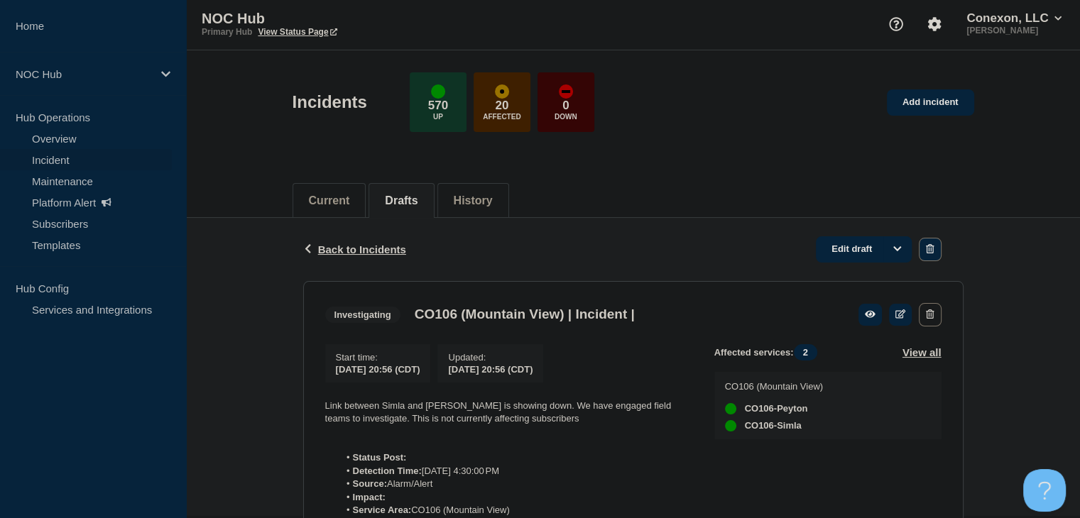
click at [935, 256] on button "button" at bounding box center [930, 249] width 22 height 23
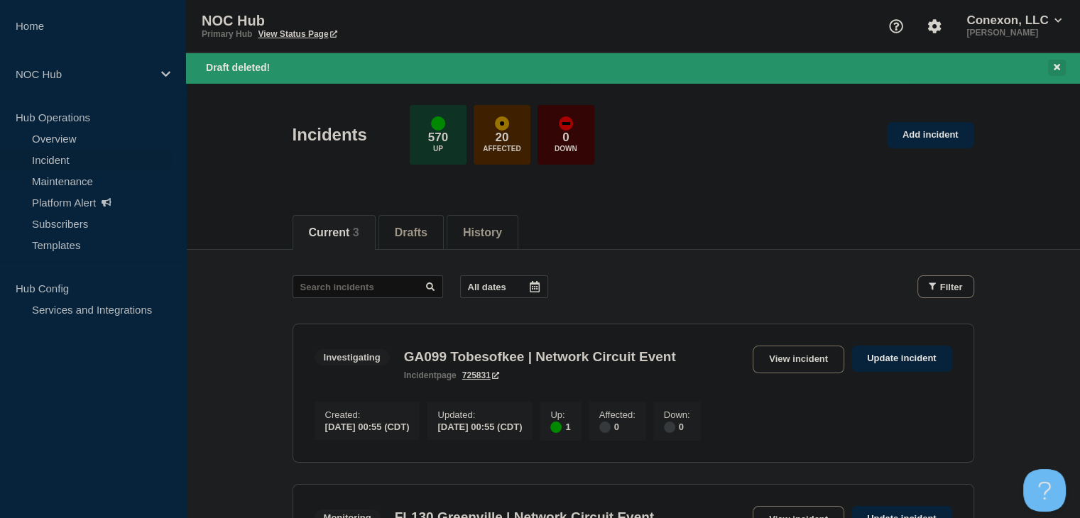
click at [1062, 67] on button "Close banner" at bounding box center [1057, 68] width 18 height 16
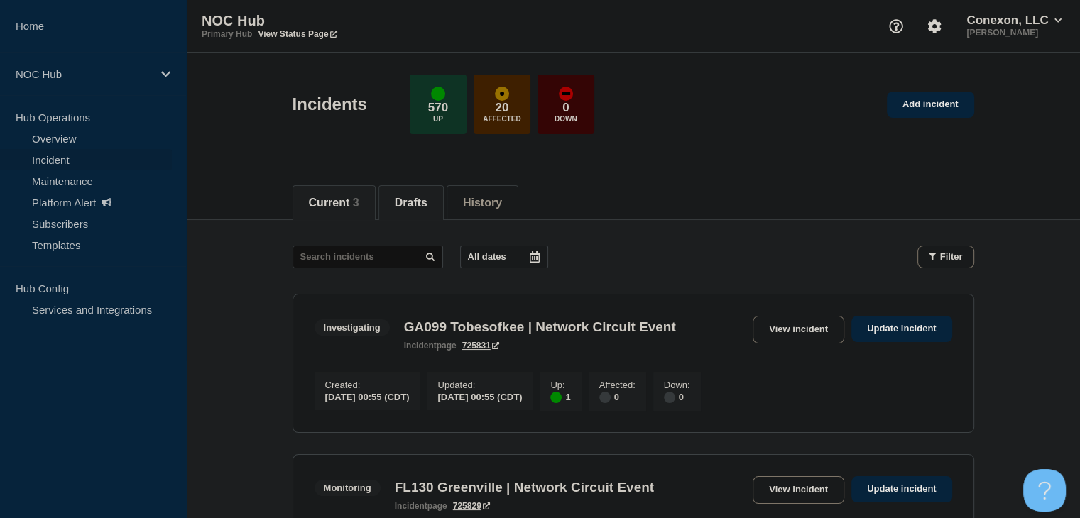
click at [424, 197] on button "Drafts" at bounding box center [411, 203] width 33 height 13
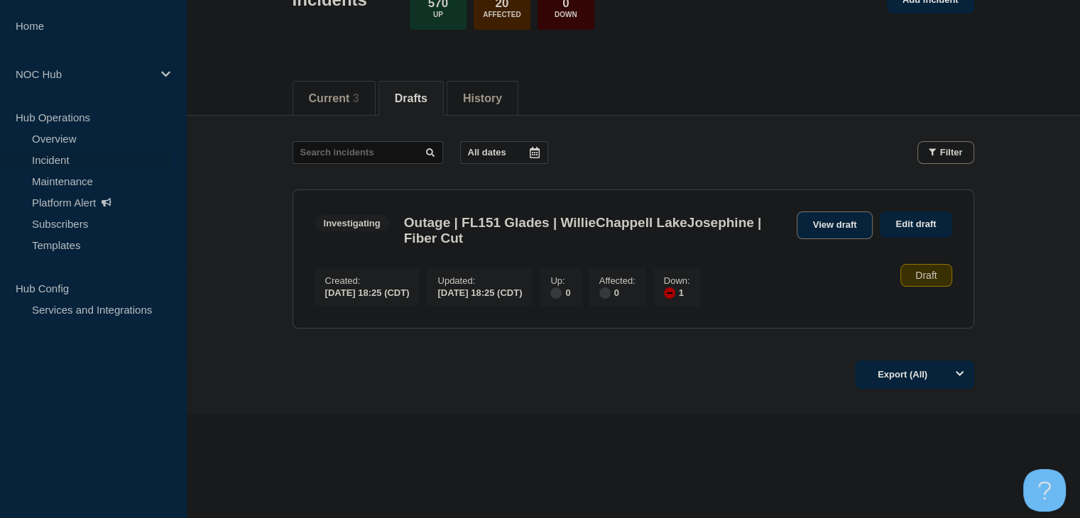
click at [840, 218] on link "View draft" at bounding box center [835, 226] width 77 height 28
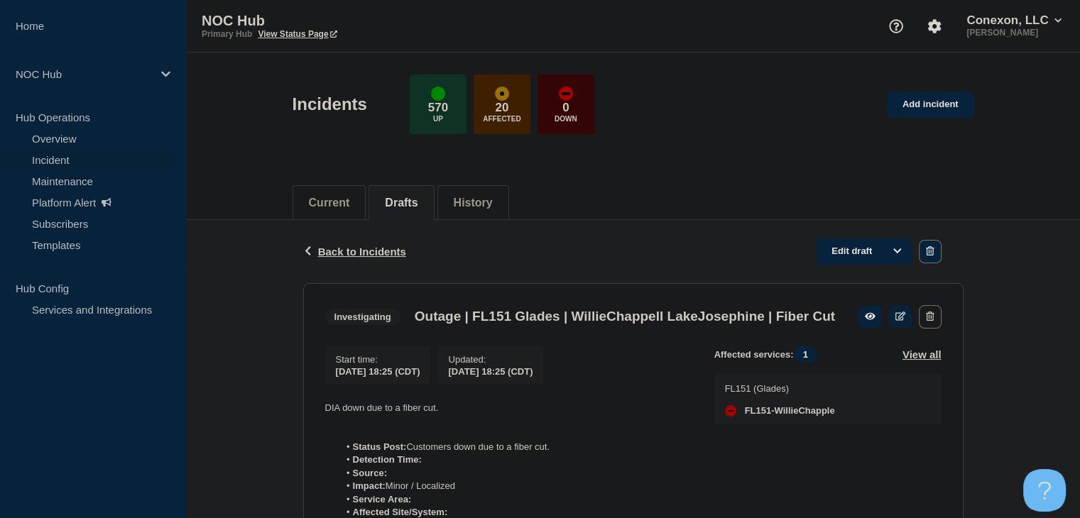
click at [939, 255] on button "button" at bounding box center [930, 251] width 22 height 23
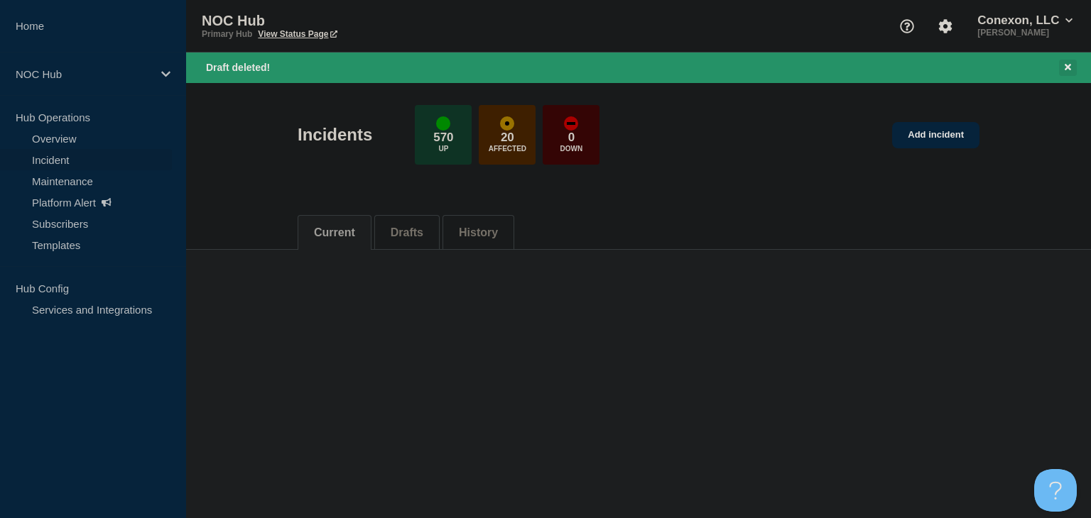
click at [1069, 66] on icon "Close banner" at bounding box center [1067, 67] width 6 height 6
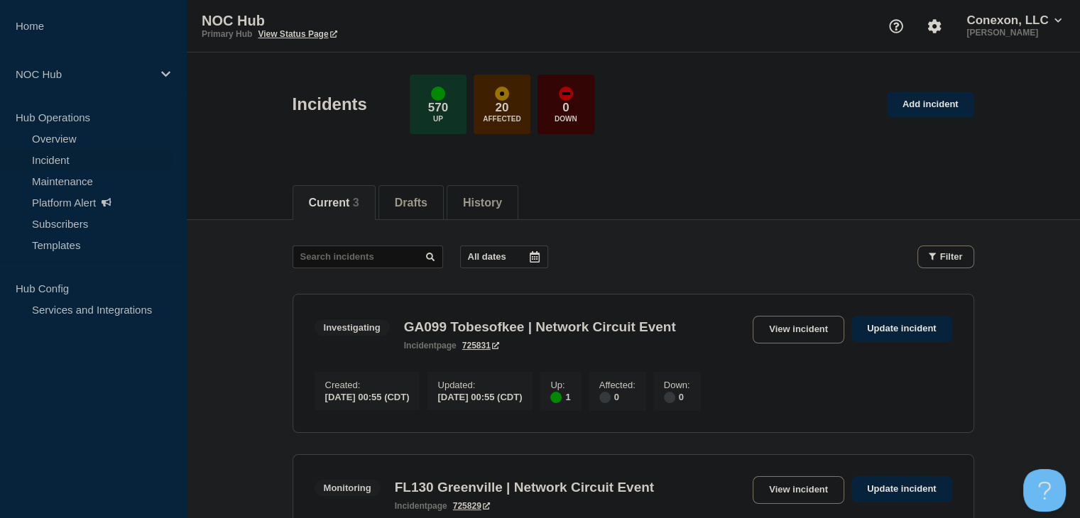
click at [94, 163] on link "Incident" at bounding box center [86, 159] width 172 height 21
click at [88, 143] on link "Overview" at bounding box center [86, 138] width 172 height 21
